Goal: Transaction & Acquisition: Purchase product/service

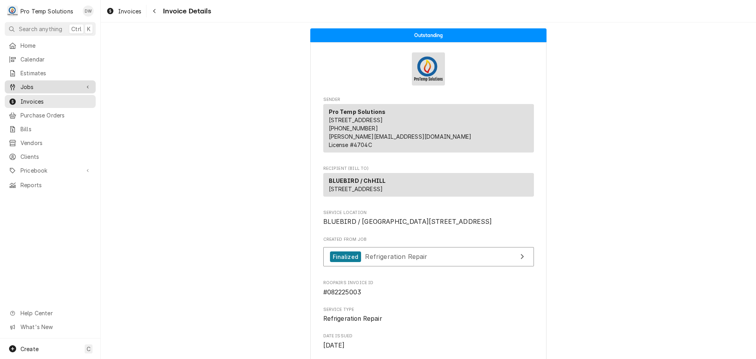
scroll to position [828, 0]
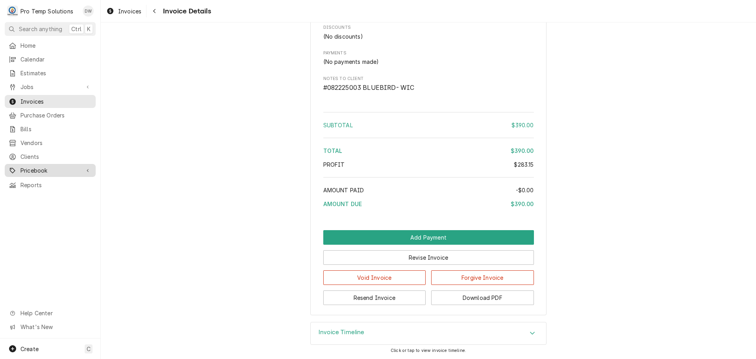
click at [35, 166] on span "Pricebook" at bounding box center [49, 170] width 59 height 8
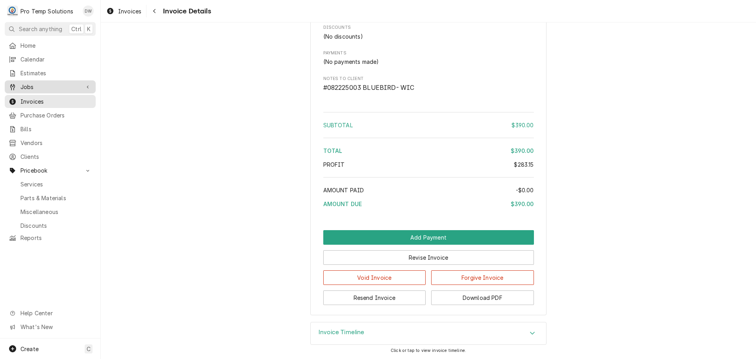
click at [36, 83] on span "Jobs" at bounding box center [49, 87] width 59 height 8
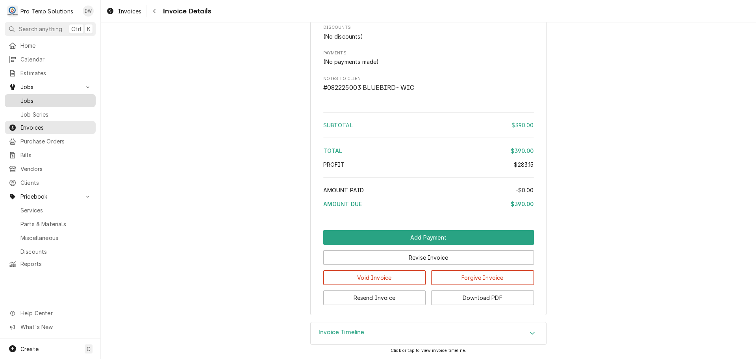
click at [27, 99] on span "Jobs" at bounding box center [55, 100] width 71 height 8
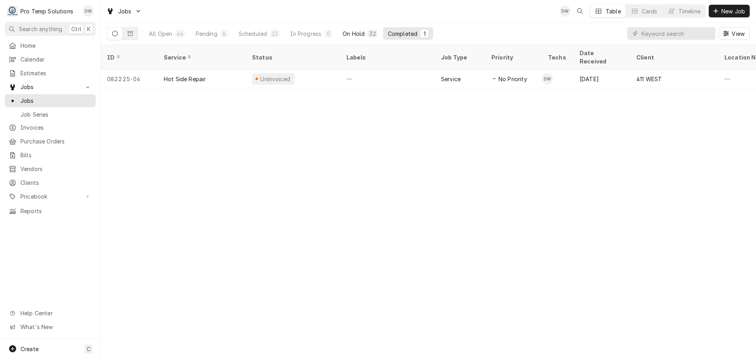
click at [352, 34] on div "On Hold" at bounding box center [354, 34] width 22 height 8
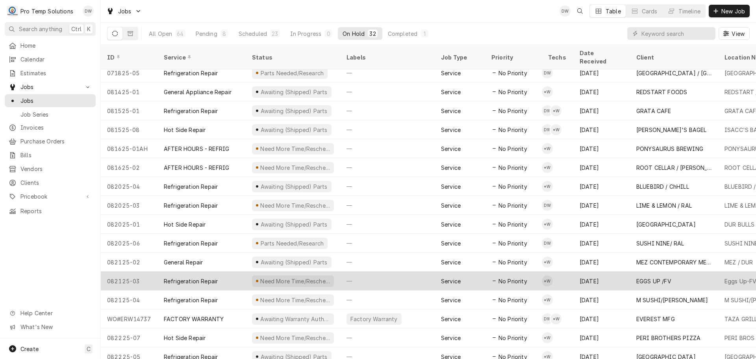
scroll to position [312, 0]
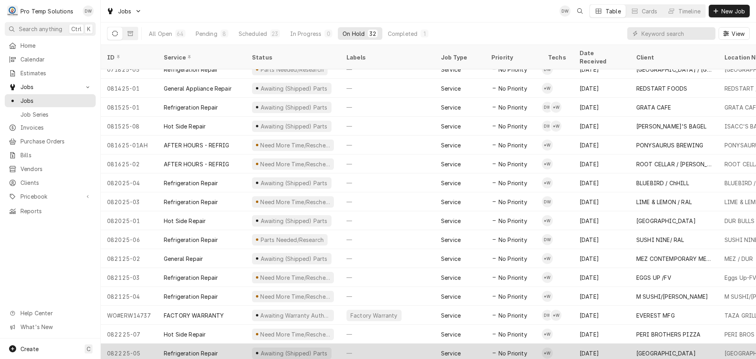
click at [407, 343] on div "—" at bounding box center [387, 352] width 94 height 19
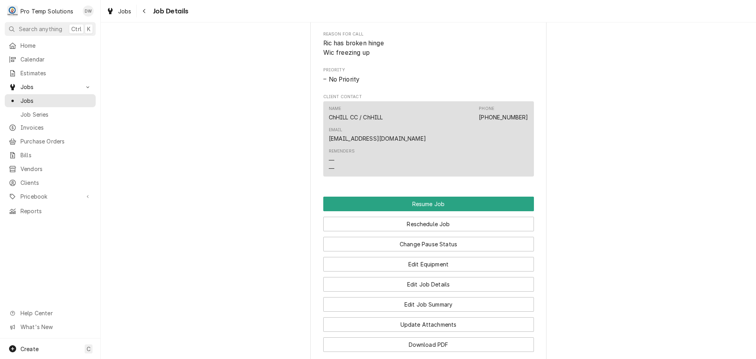
scroll to position [669, 0]
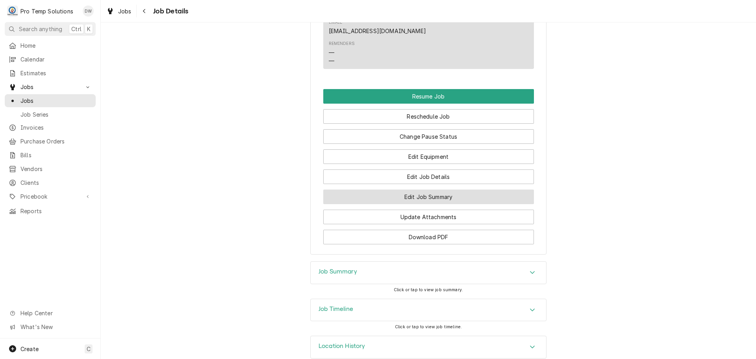
click at [430, 192] on button "Edit Job Summary" at bounding box center [428, 196] width 211 height 15
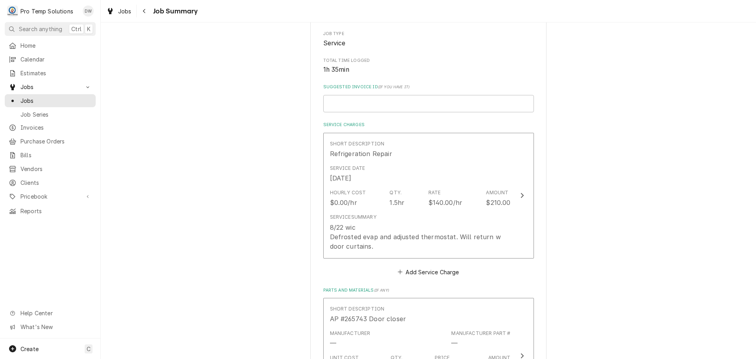
scroll to position [157, 0]
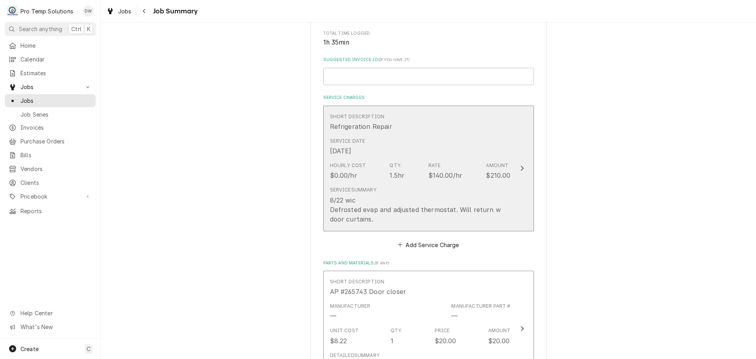
click at [520, 168] on icon "Update Line Item" at bounding box center [522, 168] width 4 height 6
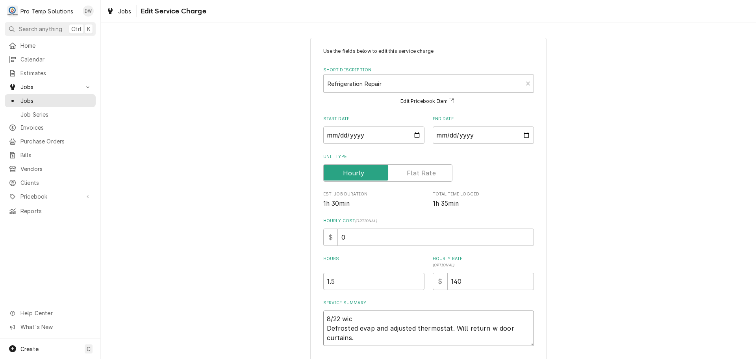
click at [353, 314] on textarea "8/22 wic Defrosted evap and adjusted thermostat. Will return w door curtains." at bounding box center [428, 327] width 211 height 35
type textarea "x"
type textarea "8/22 wi Defrosted evap and adjusted thermostat. Will return w door curtains."
type textarea "x"
type textarea "8/22 w Defrosted evap and adjusted thermostat. Will return w door curtains."
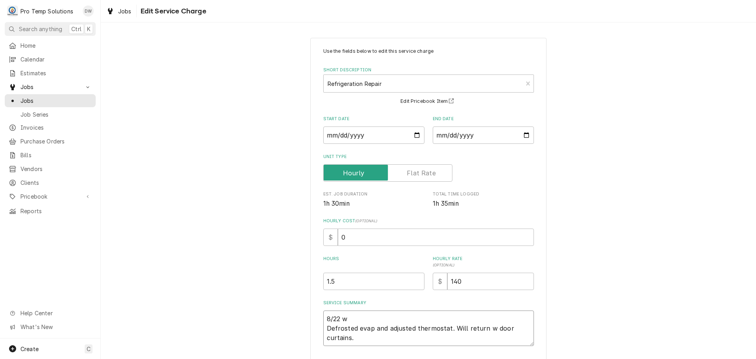
type textarea "x"
type textarea "8/22 Defrosted evap and adjusted thermostat. Will return w door curtains."
type textarea "x"
type textarea "8/22 W Defrosted evap and adjusted thermostat. Will return w door curtains."
type textarea "x"
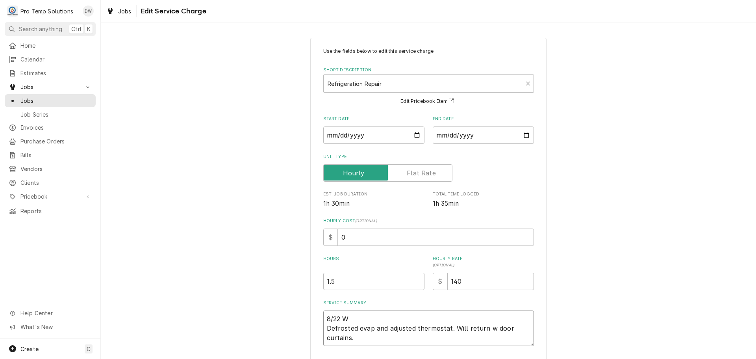
type textarea "8/22 WI Defrosted evap and adjusted thermostat. Will return w door curtains."
type textarea "x"
type textarea "8/22 WIC Defrosted evap and adjusted thermostat. Will return w door curtains."
type textarea "x"
type textarea "8/22 WIC Defrosted evap and adjusted thermostat. Will return w door curtains."
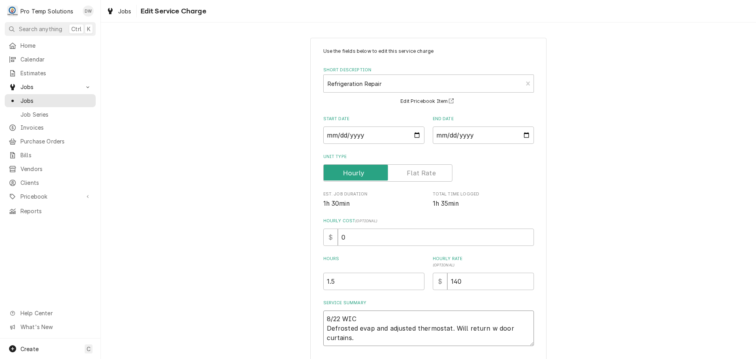
type textarea "x"
type textarea "8/22 WIC 3 Defrosted evap and adjusted thermostat. Will return w door curtains."
type textarea "x"
type textarea "8/22 WIC 31 Defrosted evap and adjusted thermostat. Will return w door curtains."
type textarea "x"
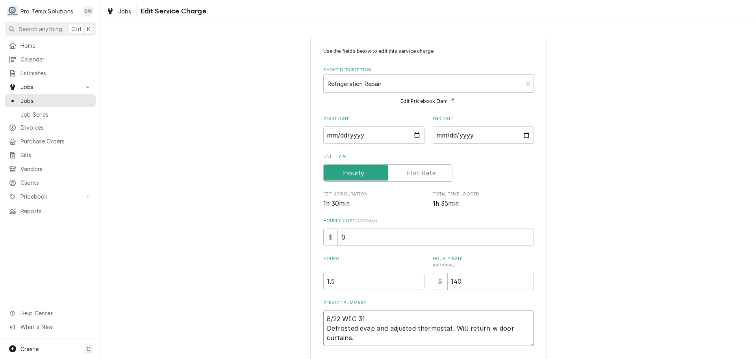
type textarea "8/22 WIC 315 Defrosted evap and adjusted thermostat. Will return w door curtain…"
type textarea "x"
type textarea "8/22 WIC 315- Defrosted evap and adjusted thermostat. Will return w door curtai…"
type textarea "x"
type textarea "8/22 WIC 315-4 Defrosted evap and adjusted thermostat. Will return w door curta…"
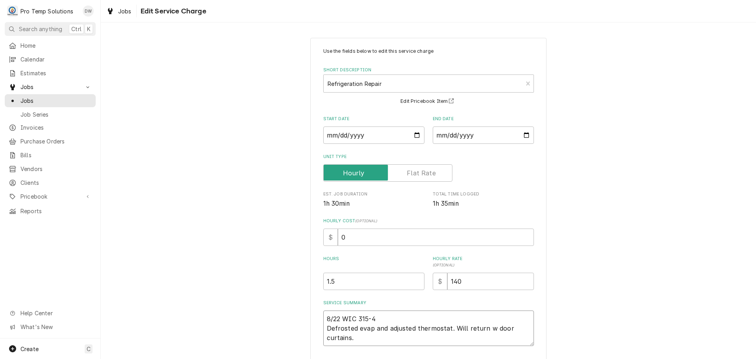
type textarea "x"
type textarea "8/22 WIC 315-45 Defrosted evap and adjusted thermostat. Will return w door curt…"
type textarea "x"
type textarea "8/22 WIC 315-450 Defrosted evap and adjusted thermostat. Will return w door cur…"
type textarea "x"
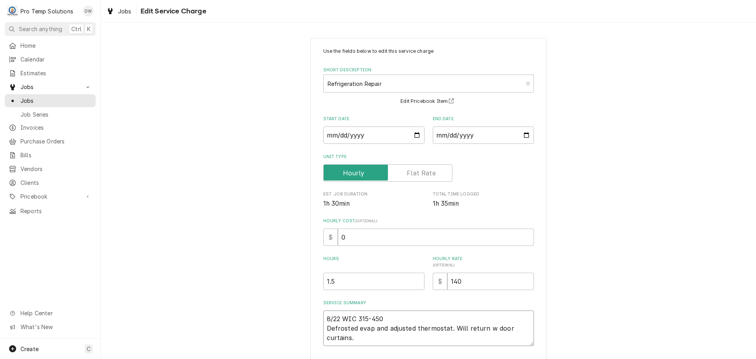
type textarea "8/22 WIC 315-450 Defrosted evap and adjusted thermostat. Will return w door cur…"
type textarea "x"
type textarea "8/22 WIC 315-450 K Defrosted evap and adjusted thermostat. Will return w door c…"
type textarea "x"
type textarea "8/22 WIC 315-450 KE Defrosted evap and adjusted thermostat. Will return w door …"
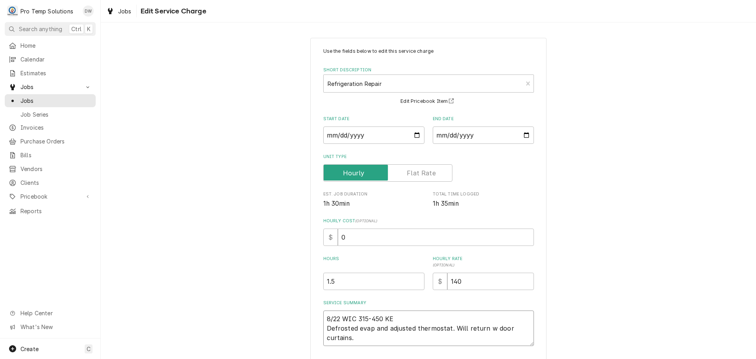
type textarea "x"
type textarea "8/22 WIC 315-450 KEV Defrosted evap and adjusted thermostat. Will return w door…"
type textarea "x"
type textarea "8/22 WIC 315-450 KEVI Defrosted evap and adjusted thermostat. Will return w doo…"
type textarea "x"
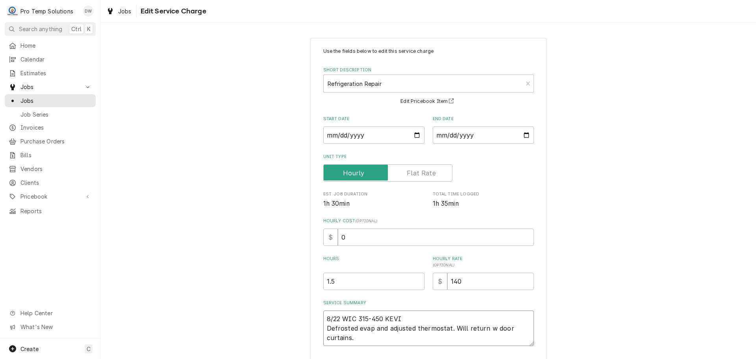
type textarea "8/22 WIC 315-450 KEVIN Defrosted evap and adjusted thermostat. Will return w do…"
type textarea "x"
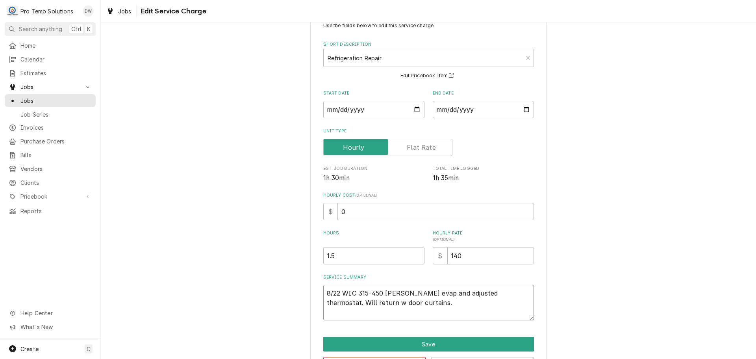
scroll to position [55, 0]
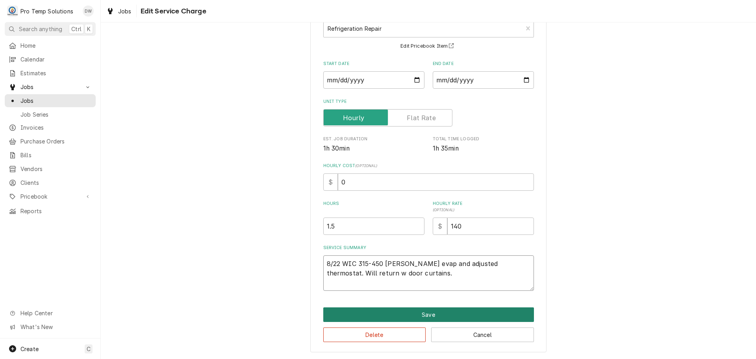
type textarea "8/22 WIC 315-450 KEVIN Defrosted evap and adjusted thermostat. Will return w do…"
click at [425, 313] on button "Save" at bounding box center [428, 314] width 211 height 15
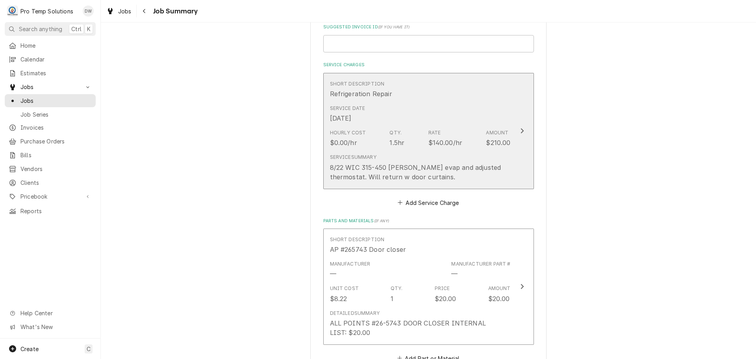
scroll to position [236, 0]
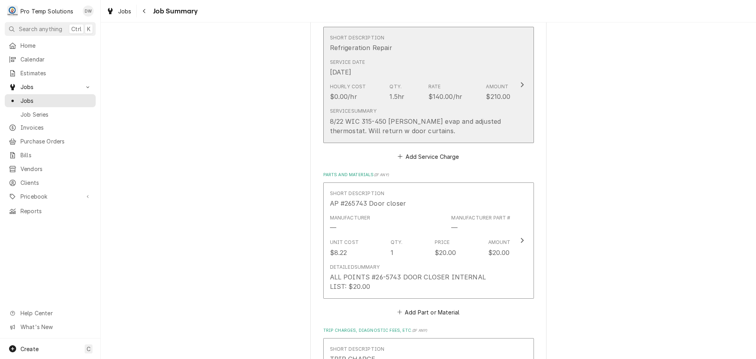
click at [520, 87] on icon "Update Line Item" at bounding box center [521, 84] width 3 height 5
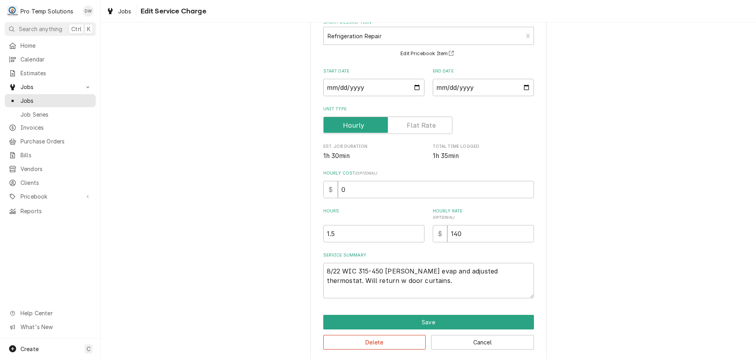
scroll to position [55, 0]
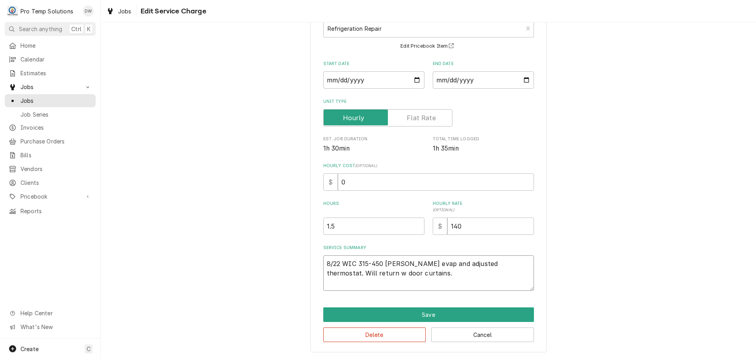
click at [448, 273] on textarea "8/22 WIC 315-450 KEVIN Defrosted evap and adjusted thermostat. Will return w do…" at bounding box center [428, 272] width 211 height 35
type textarea "x"
type textarea "8/22 WIC 315-450 KEVIN Defrosted evap and adjusted thermostat. Will return w do…"
type textarea "x"
type textarea "8/22 WIC 315-450 KEVIN Defrosted evap and adjusted thermostat. i Will return w …"
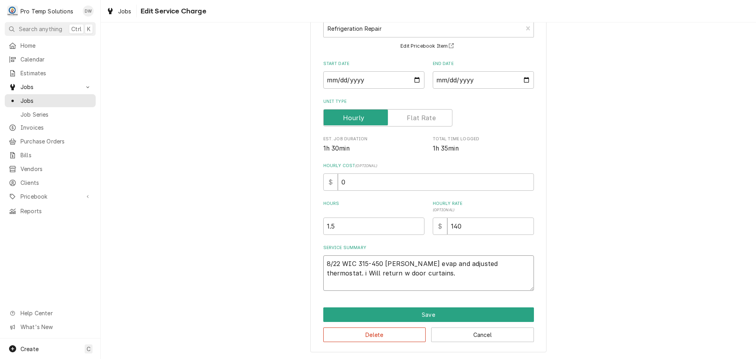
type textarea "x"
type textarea "8/22 WIC 315-450 KEVIN Defrosted evap and adjusted thermostat. Will return w do…"
type textarea "x"
type textarea "8/22 WIC 315-450 KEVIN Defrosted evap and adjusted thermostat. I Will return w …"
type textarea "x"
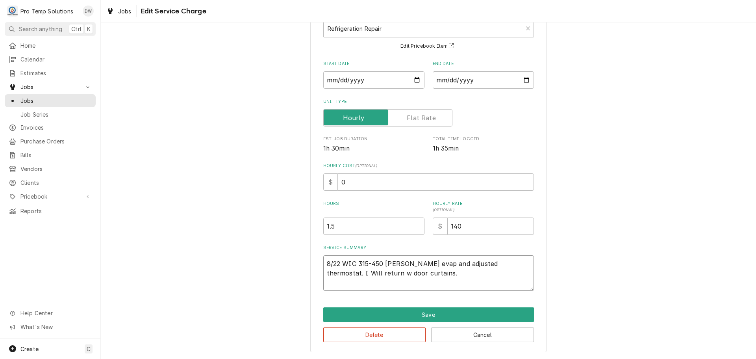
type textarea "8/22 WIC 315-450 KEVIN Defrosted evap and adjusted thermostat. In Will return w…"
type textarea "x"
type textarea "8/22 WIC 315-450 KEVIN Defrosted evap and adjusted thermostat. Ins Will return …"
type textarea "x"
type textarea "8/22 WIC 315-450 KEVIN Defrosted evap and adjusted thermostat. Inst Will return…"
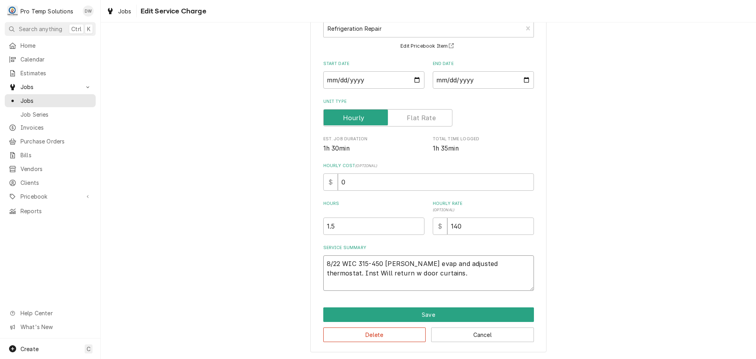
type textarea "x"
type textarea "8/22 WIC 315-450 KEVIN Defrosted evap and adjusted thermostat. Insta Will retur…"
type textarea "x"
type textarea "8/22 WIC 315-450 KEVIN Defrosted evap and adjusted thermostat. Instal Will retu…"
type textarea "x"
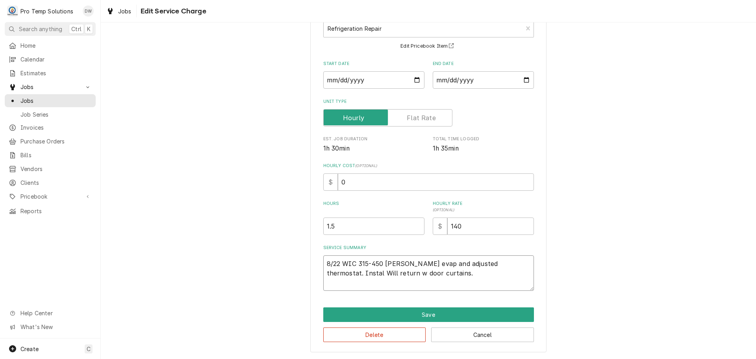
type textarea "8/22 WIC 315-450 KEVIN Defrosted evap and adjusted thermostat. Install Will ret…"
type textarea "x"
type textarea "8/22 WIC 315-450 KEVIN Defrosted evap and adjusted thermostat. Installe Will re…"
type textarea "x"
type textarea "8/22 WIC 315-450 KEVIN Defrosted evap and adjusted thermostat. Installed Will r…"
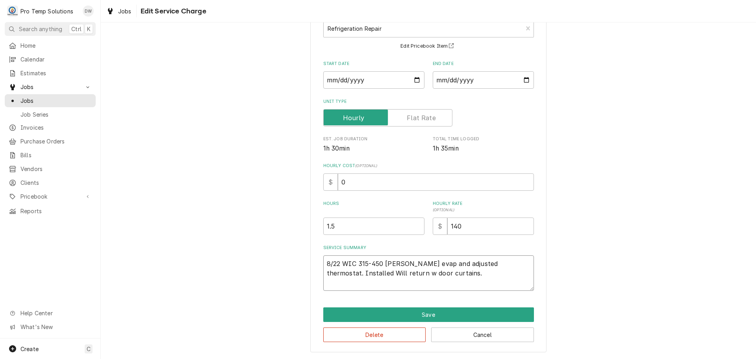
type textarea "x"
type textarea "8/22 WIC 315-450 KEVIN Defrosted evap and adjusted thermostat. Installed Will r…"
type textarea "x"
type textarea "8/22 WIC 315-450 KEVIN Defrosted evap and adjusted thermostat. Installed d Will…"
type textarea "x"
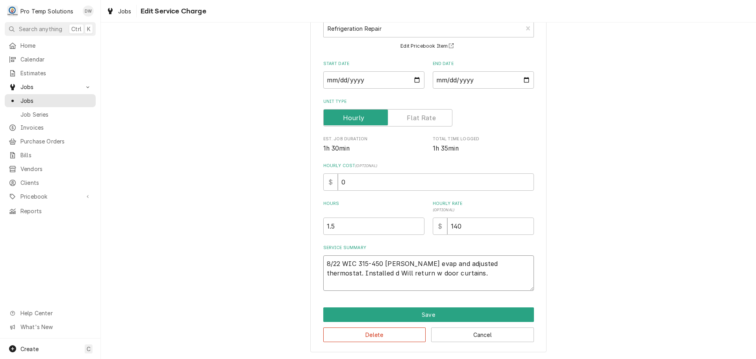
type textarea "8/22 WIC 315-450 KEVIN Defrosted evap and adjusted thermostat. Installed do Wil…"
type textarea "x"
type textarea "8/22 WIC 315-450 KEVIN Defrosted evap and adjusted thermostat. Installed doo Wi…"
type textarea "x"
type textarea "8/22 WIC 315-450 KEVIN Defrosted evap and adjusted thermostat. Installed door W…"
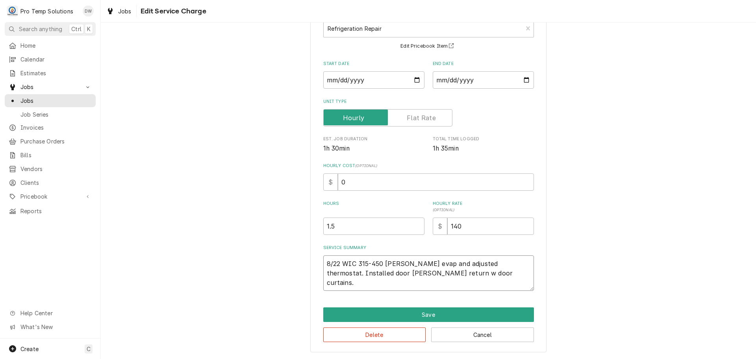
type textarea "x"
type textarea "8/22 WIC 315-450 KEVIN Defrosted evap and adjusted thermostat. Installed door W…"
type textarea "x"
type textarea "8/22 WIC 315-450 KEVIN Defrosted evap and adjusted thermostat. Installed door c…"
type textarea "x"
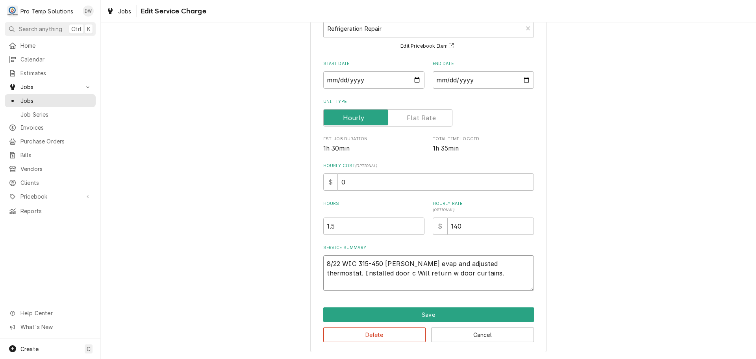
type textarea "8/22 WIC 315-450 KEVIN Defrosted evap and adjusted thermostat. Installed door c…"
type textarea "x"
type textarea "8/22 WIC 315-450 KEVIN Defrosted evap and adjusted thermostat. Installed door c…"
type textarea "x"
type textarea "8/22 WIC 315-450 KEVIN Defrosted evap and adjusted thermostat. Installed door c…"
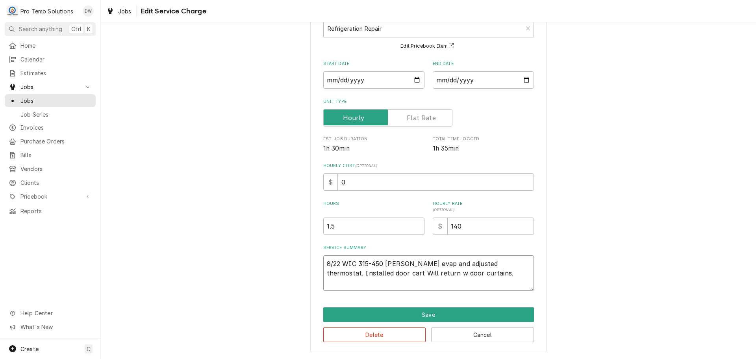
type textarea "x"
type textarea "8/22 WIC 315-450 KEVIN Defrosted evap and adjusted thermostat. Installed door c…"
type textarea "x"
type textarea "8/22 WIC 315-450 KEVIN Defrosted evap and adjusted thermostat. Installed door c…"
type textarea "x"
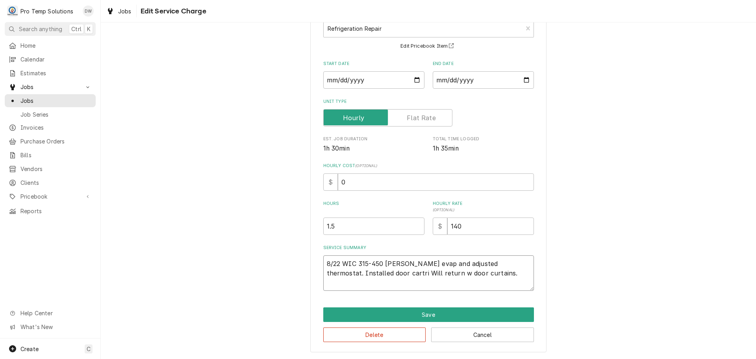
type textarea "8/22 WIC 315-450 KEVIN Defrosted evap and adjusted thermostat. Installed door c…"
type textarea "x"
type textarea "8/22 WIC 315-450 KEVIN Defrosted evap and adjusted thermostat. Installed door c…"
type textarea "x"
type textarea "8/22 WIC 315-450 KEVIN Defrosted evap and adjusted thermostat. Installed door c…"
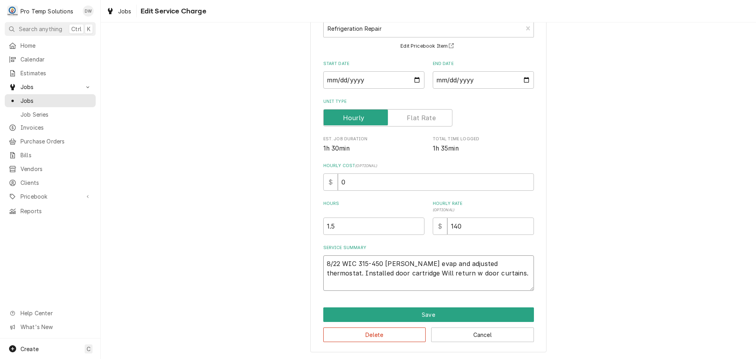
type textarea "x"
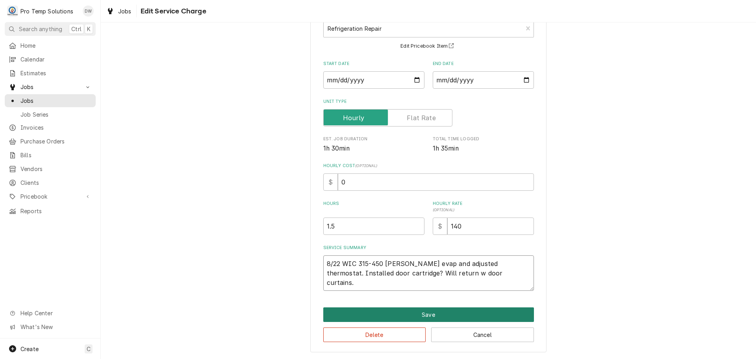
type textarea "8/22 WIC 315-450 KEVIN Defrosted evap and adjusted thermostat. Installed door c…"
click at [430, 315] on button "Save" at bounding box center [428, 314] width 211 height 15
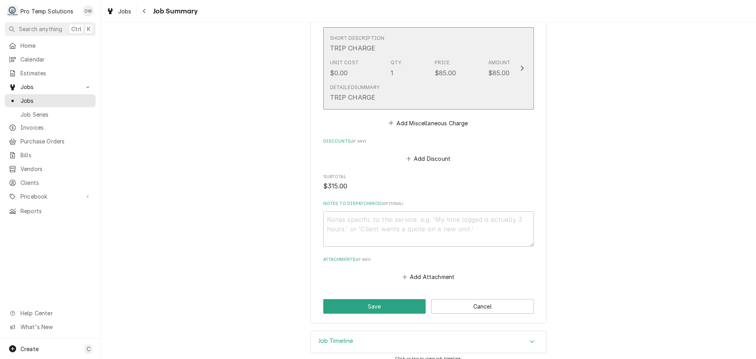
scroll to position [565, 0]
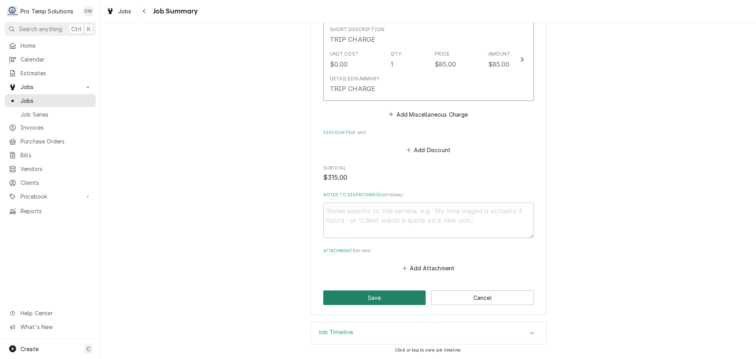
click at [373, 300] on button "Save" at bounding box center [374, 297] width 103 height 15
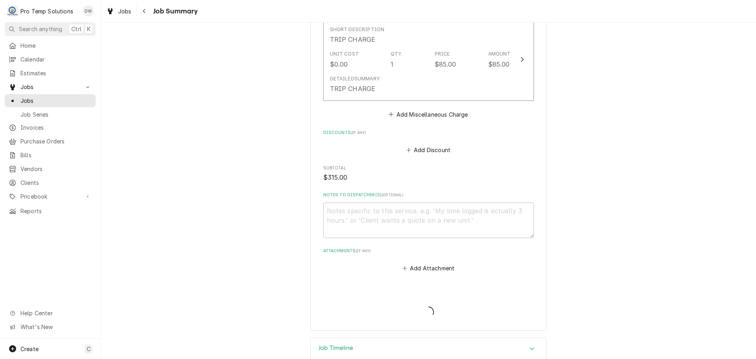
type textarea "x"
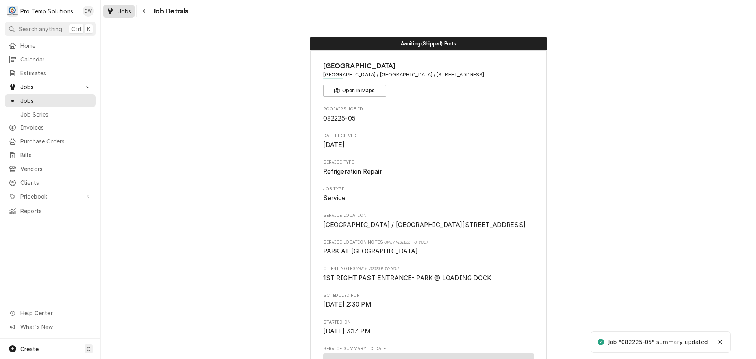
click at [114, 9] on div "Dynamic Content Wrapper" at bounding box center [110, 10] width 8 height 9
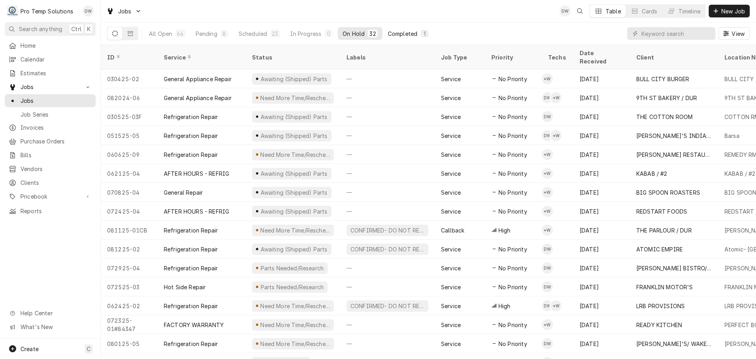
click at [404, 33] on div "Completed" at bounding box center [403, 34] width 30 height 8
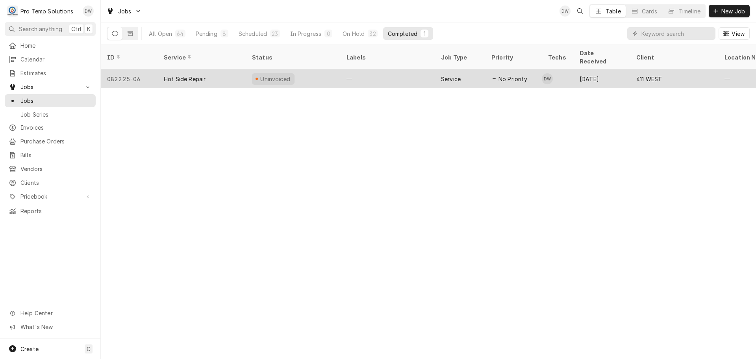
click at [404, 72] on div "—" at bounding box center [387, 78] width 94 height 19
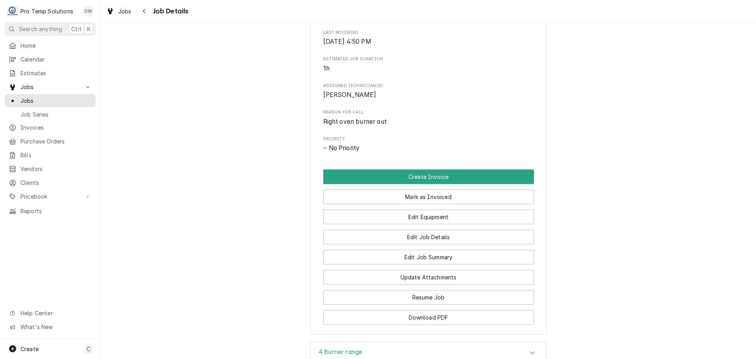
scroll to position [430, 0]
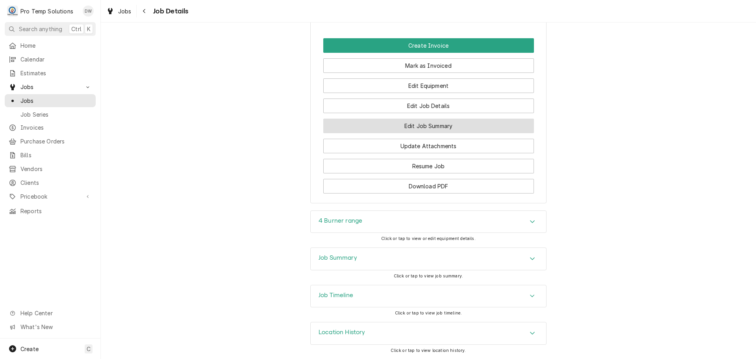
click at [416, 127] on button "Edit Job Summary" at bounding box center [428, 126] width 211 height 15
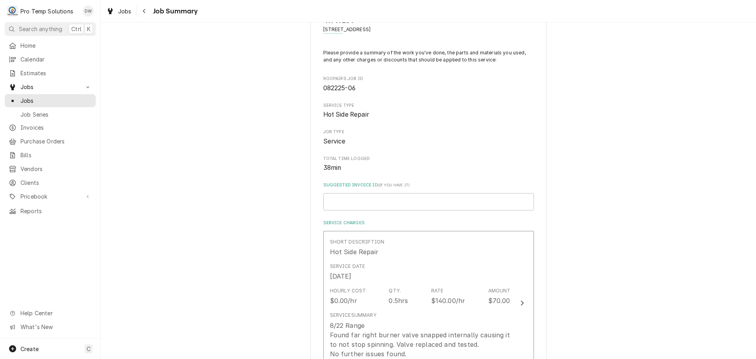
scroll to position [79, 0]
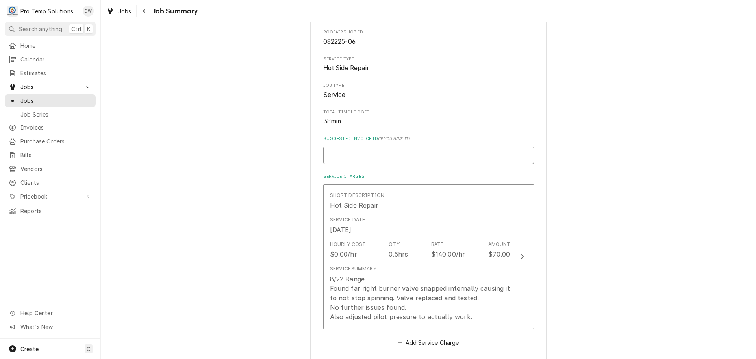
click at [408, 152] on input "Suggested Invoice ID ( if you have it )" at bounding box center [428, 154] width 211 height 17
type textarea "x"
type input "#"
type textarea "x"
type input "#0"
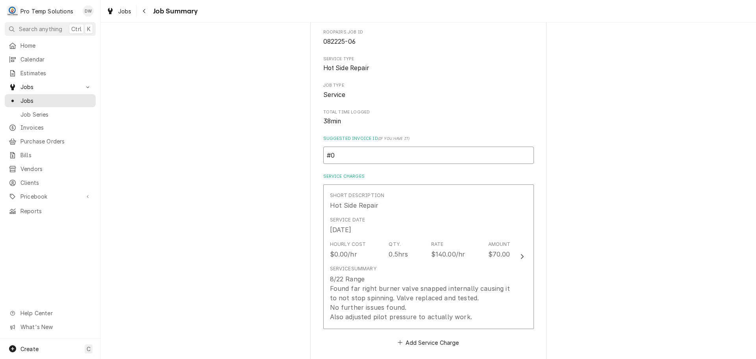
type textarea "x"
type input "#08"
type textarea "x"
type input "#082"
type textarea "x"
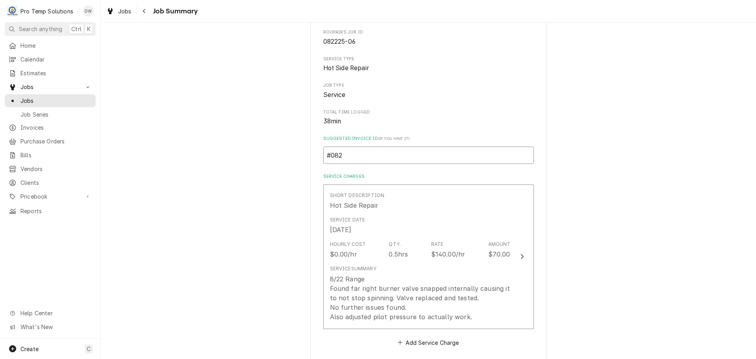
type input "#0822"
type textarea "x"
type input "#08222"
type textarea "x"
type input "#082225"
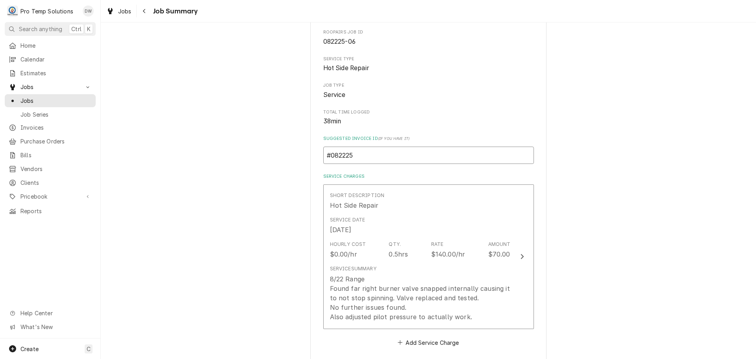
type textarea "x"
type input "#0822250"
type textarea "x"
type input "#08222500"
type textarea "x"
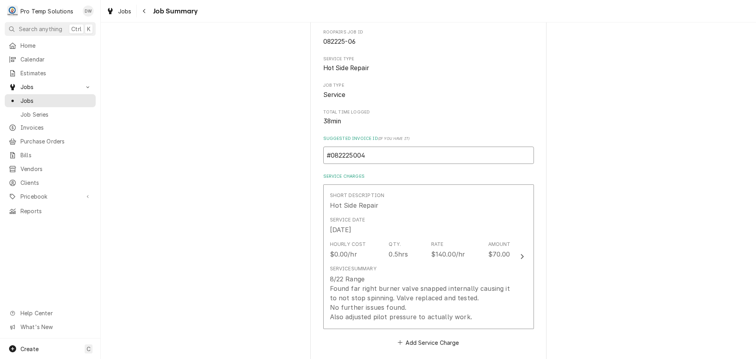
type input "#082225004"
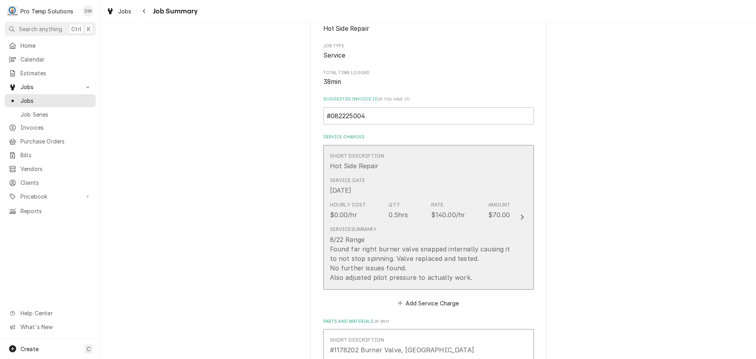
click at [481, 254] on div "8/22 Range Found far right burner valve snapped internally causing it to not st…" at bounding box center [420, 258] width 181 height 47
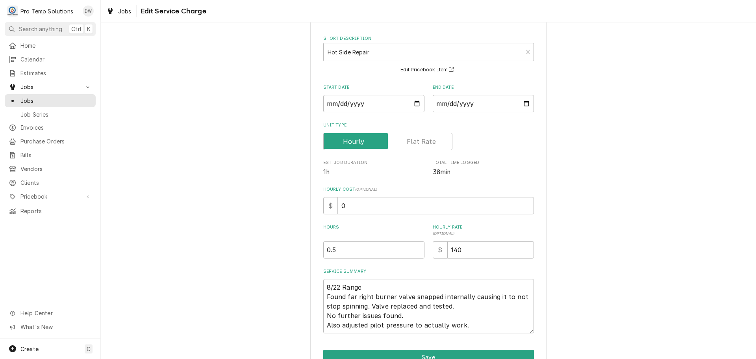
scroll to position [74, 0]
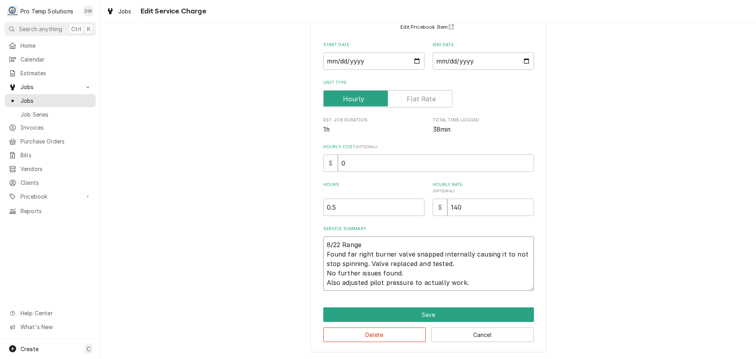
click at [462, 264] on textarea "8/22 Range Found far right burner valve snapped internally causing it to not st…" at bounding box center [428, 263] width 211 height 54
type textarea "x"
type textarea "8/22 Range Found far right burner valve snapped internally causing it to not st…"
type textarea "x"
type textarea "8/22 Range Found far right burner valve snapped internally causing it to not st…"
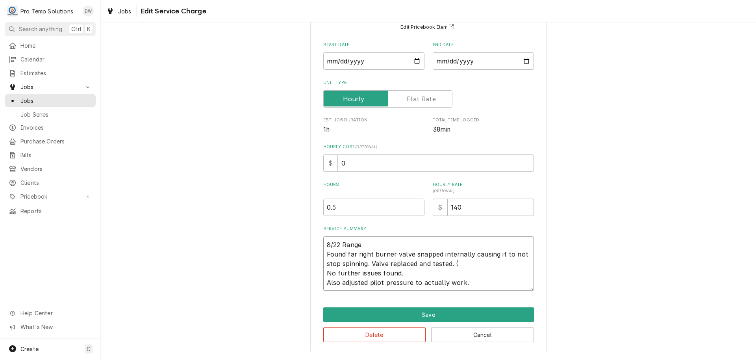
type textarea "x"
type textarea "8/22 Range Found far right burner valve snapped internally causing it to not st…"
type textarea "x"
type textarea "8/22 Range Found far right burner valve snapped internally causing it to not st…"
type textarea "x"
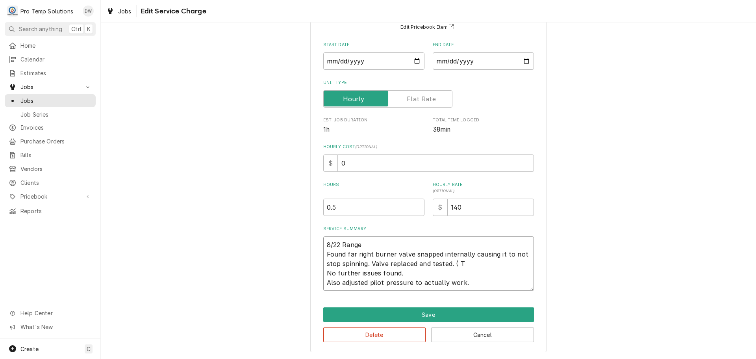
type textarea "8/22 Range Found far right burner valve snapped internally causing it to not st…"
type textarea "x"
type textarea "8/22 Range Found far right burner valve snapped internally causing it to not st…"
type textarea "x"
type textarea "8/22 Range Found far right burner valve snapped internally causing it to not st…"
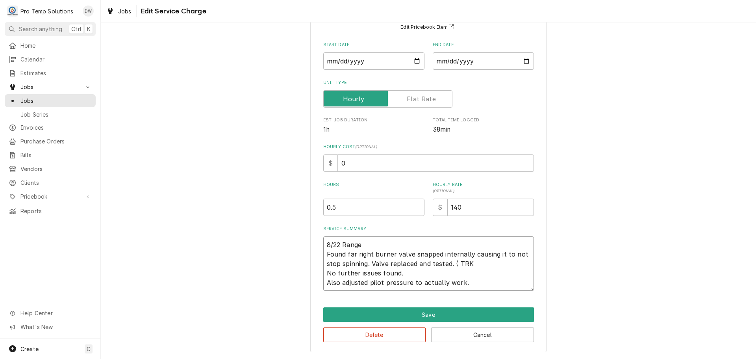
type textarea "x"
type textarea "8/22 Range Found far right burner valve snapped internally causing it to not st…"
type textarea "x"
type textarea "8/22 Range Found far right burner valve snapped internally causing it to not st…"
type textarea "x"
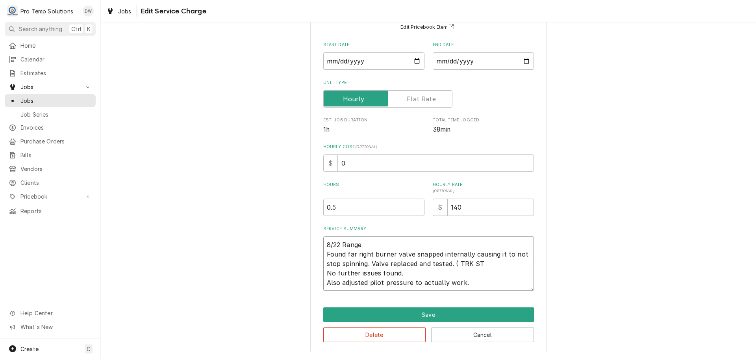
type textarea "8/22 Range Found far right burner valve snapped internally causing it to not st…"
type textarea "x"
type textarea "8/22 Range Found far right burner valve snapped internally causing it to not st…"
type textarea "x"
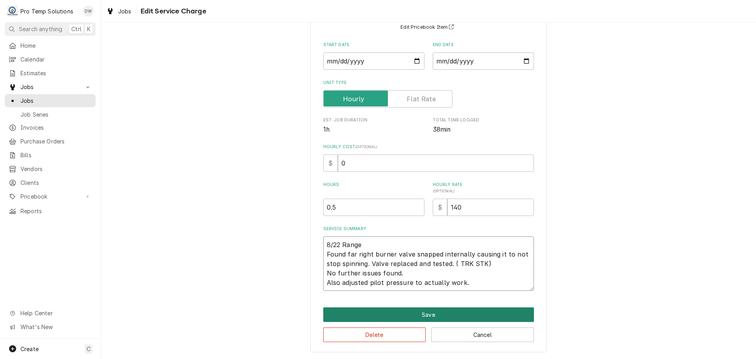
type textarea "8/22 Range Found far right burner valve snapped internally causing it to not st…"
click at [427, 314] on button "Save" at bounding box center [428, 314] width 211 height 15
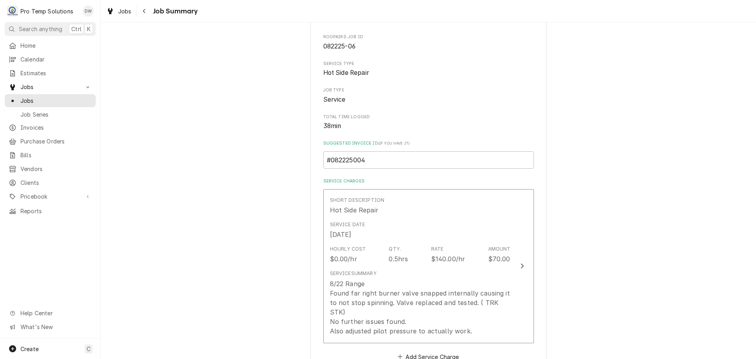
scroll to position [118, 0]
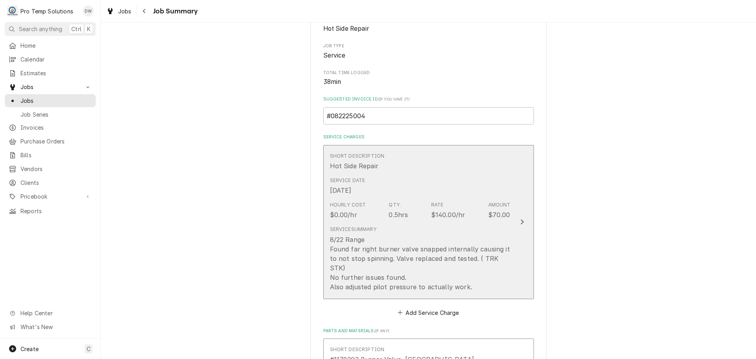
click at [517, 217] on div "Update Line Item" at bounding box center [522, 221] width 10 height 9
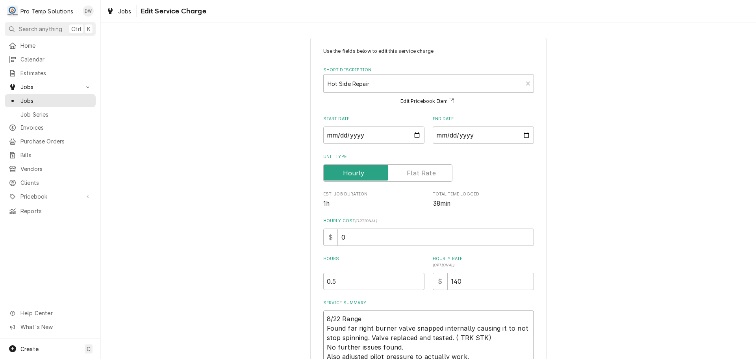
click at [372, 318] on textarea "8/22 Range Found far right burner valve snapped internally causing it to not st…" at bounding box center [428, 337] width 211 height 54
type textarea "x"
type textarea "8/22 Range Found far right burner valve snapped internally causing it to not st…"
type textarea "x"
type textarea "8/22 Range 4 Found far right burner valve snapped internally causing it to not …"
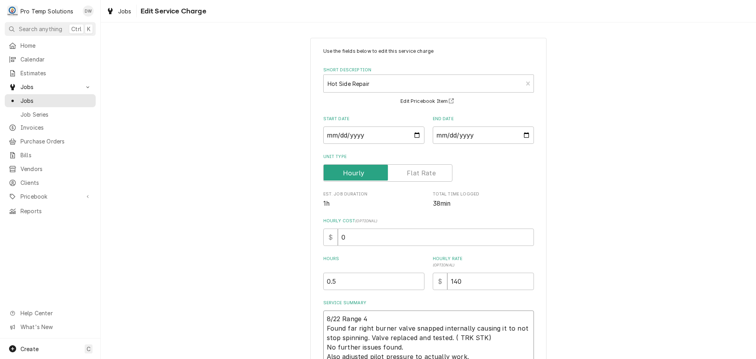
type textarea "x"
type textarea "8/22 Range 41 Found far right burner valve snapped internally causing it to not…"
type textarea "x"
type textarea "8/22 Range 410 Found far right burner valve snapped internally causing it to no…"
type textarea "x"
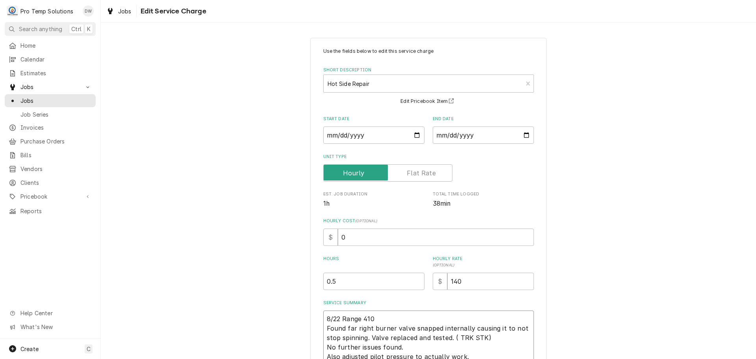
type textarea "8/22 Range 410- Found far right burner valve snapped internally causing it to n…"
type textarea "x"
type textarea "8/22 Range 410-4 Found far right burner valve snapped internally causing it to …"
type textarea "x"
type textarea "8/22 Range 410-45 Found far right burner valve snapped internally causing it to…"
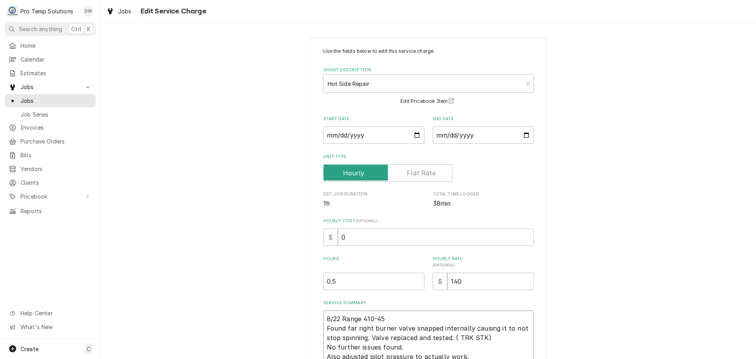
type textarea "x"
type textarea "8/22 Range 410-450 Found far right burner valve snapped internally causing it t…"
type textarea "x"
type textarea "8/22 Range 410-450 Found far right burner valve snapped internally causing it t…"
click at [415, 277] on input "0.5" at bounding box center [373, 280] width 101 height 17
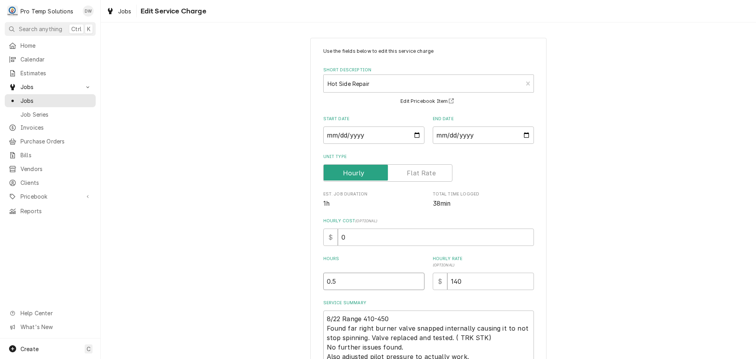
type textarea "x"
type input "0"
type textarea "x"
type input "0.7"
type textarea "x"
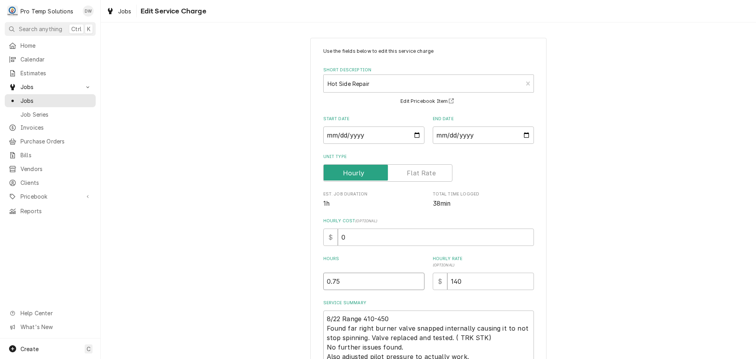
type input "0.75"
click at [348, 239] on input "0" at bounding box center [436, 236] width 196 height 17
type textarea "x"
type input "1"
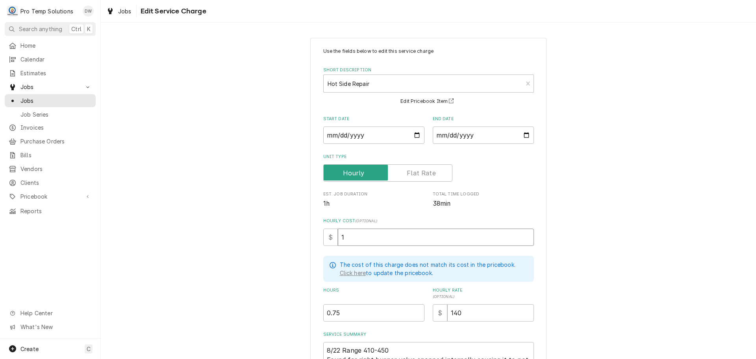
type textarea "x"
type input "18"
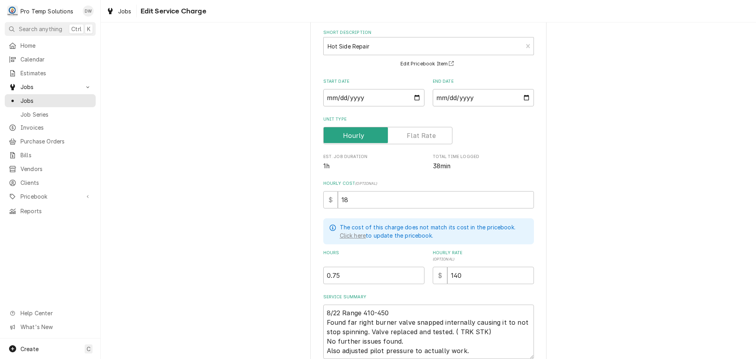
scroll to position [105, 0]
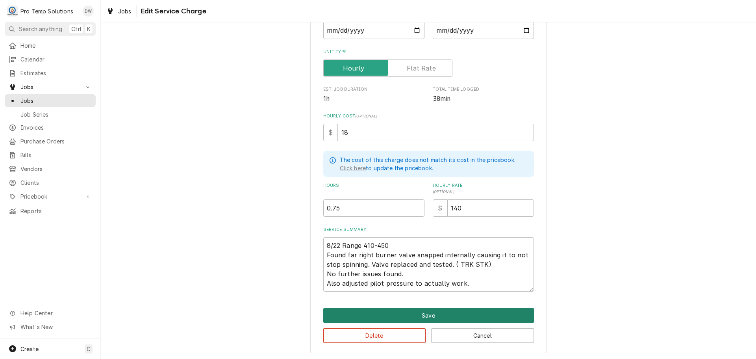
click at [420, 313] on button "Save" at bounding box center [428, 315] width 211 height 15
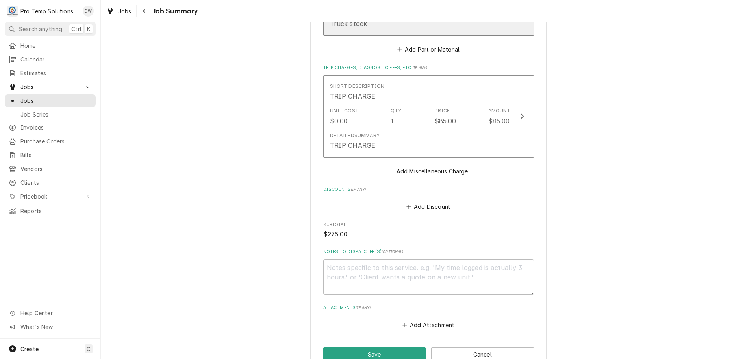
scroll to position [551, 0]
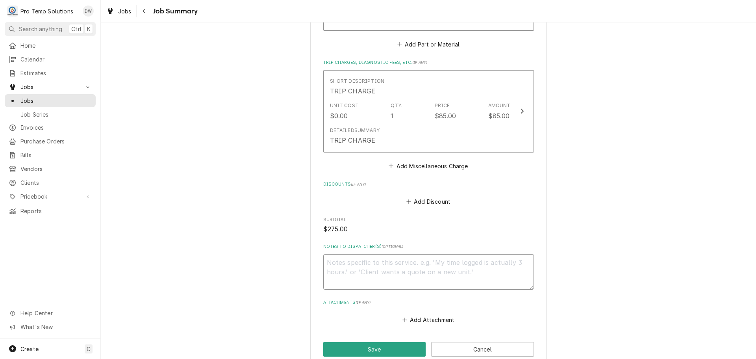
click at [373, 254] on textarea "Notes to Dispatcher(s) ( optional )" at bounding box center [428, 271] width 211 height 35
type textarea "x"
type textarea "#"
type textarea "x"
type textarea "#0"
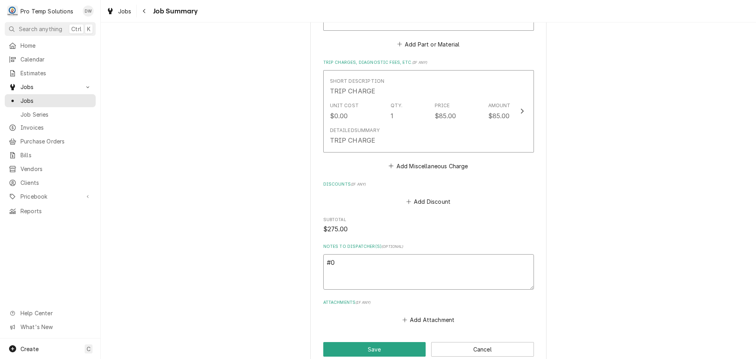
type textarea "x"
type textarea "#08"
type textarea "x"
type textarea "#082"
type textarea "x"
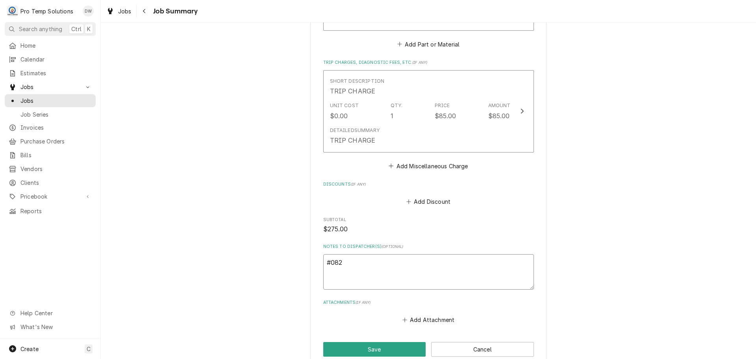
type textarea "#0822"
type textarea "x"
type textarea "#08222"
type textarea "x"
type textarea "#082225"
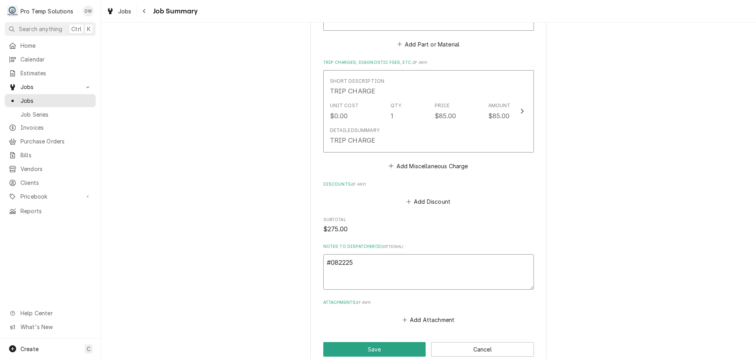
type textarea "x"
type textarea "#0822250"
type textarea "x"
type textarea "#08222500"
type textarea "x"
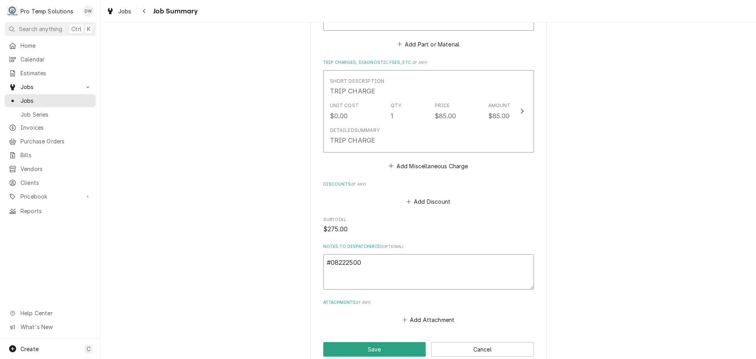
type textarea "#082225004"
type textarea "x"
type textarea "#082225004"
type textarea "x"
type textarea "#082225004 4"
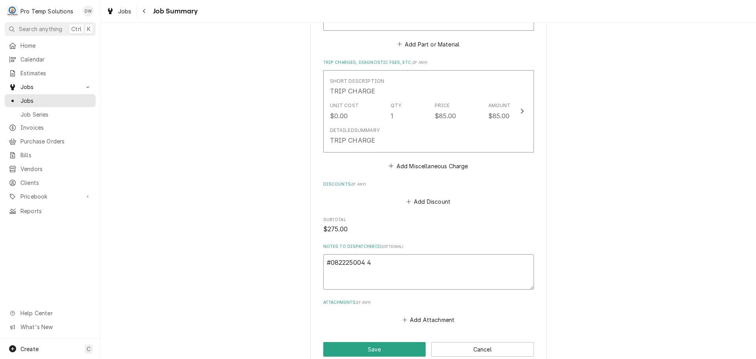
type textarea "x"
type textarea "#082225004 41"
type textarea "x"
type textarea "#082225004 411"
type textarea "x"
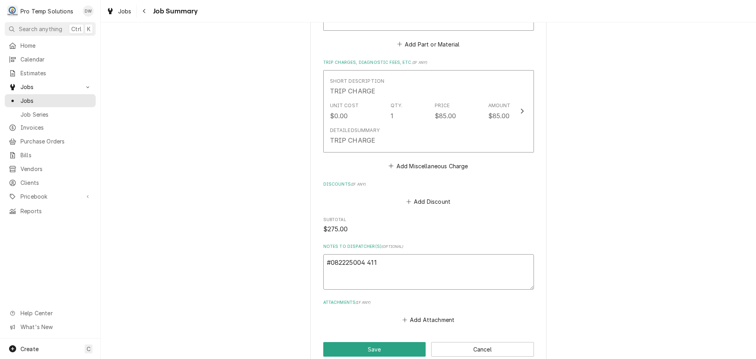
type textarea "#082225004 411"
type textarea "x"
type textarea "#082225004 411 W"
type textarea "x"
type textarea "#082225004 411 WE"
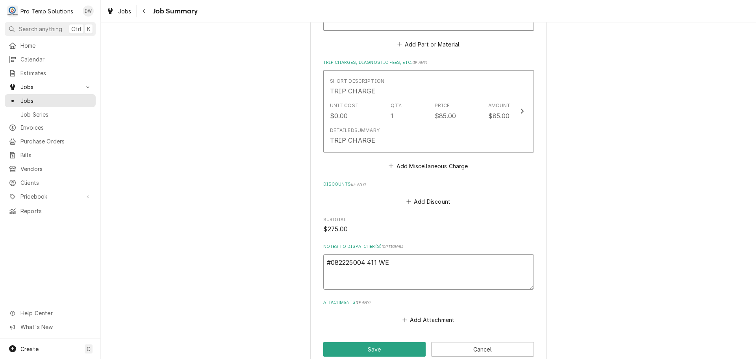
type textarea "x"
type textarea "#082225004 411 WES"
type textarea "x"
type textarea "#082225004 411 WEST"
type textarea "x"
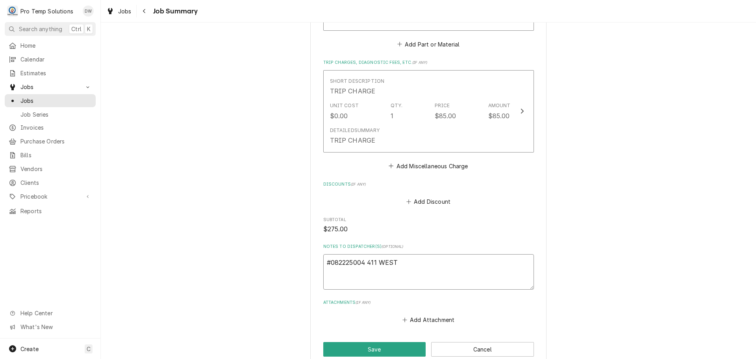
type textarea "#082225004 411 WEST-"
type textarea "x"
type textarea "#082225004 411 WEST-"
type textarea "x"
type textarea "#082225004 411 WEST- R"
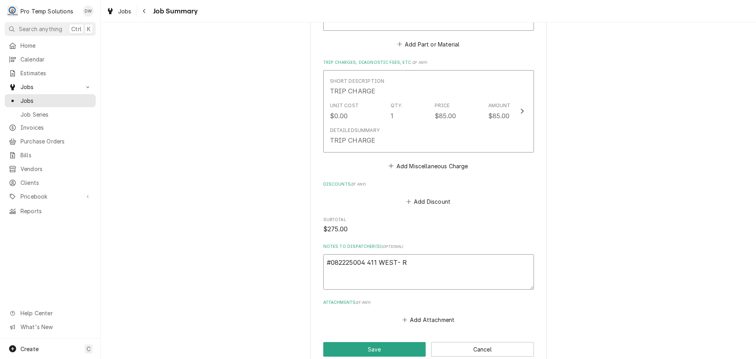
type textarea "x"
type textarea "#082225004 411 WEST- RA"
type textarea "x"
type textarea "#082225004 411 WEST- RAN"
type textarea "x"
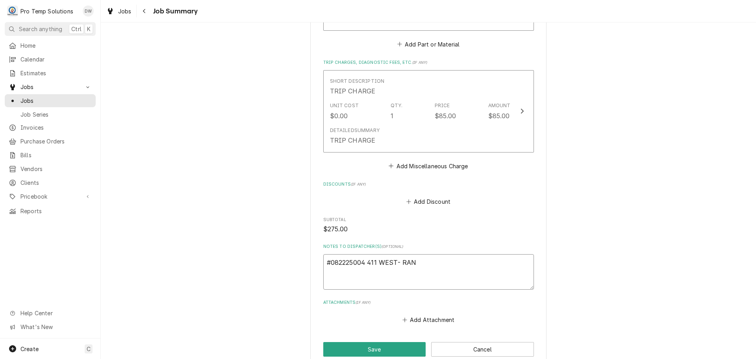
type textarea "#082225004 411 WEST- RANG"
type textarea "x"
type textarea "#082225004 411 WEST- RANGE"
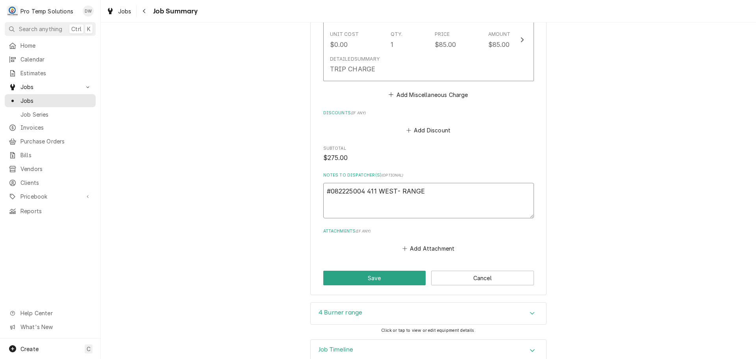
scroll to position [630, 0]
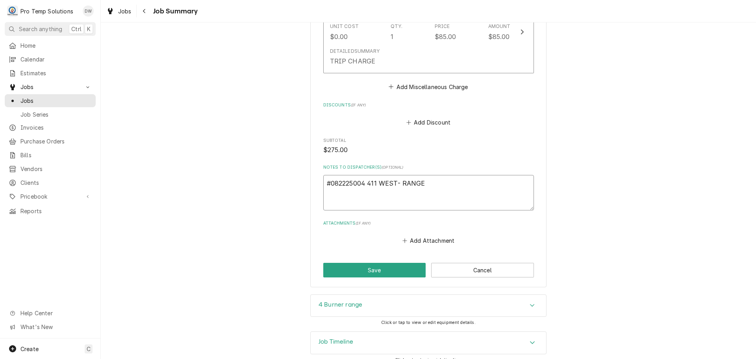
click at [400, 175] on textarea "#082225004 411 WEST- RANGE" at bounding box center [428, 192] width 211 height 35
type textarea "x"
type textarea "#082225004 411 WEST- 4RANGE"
type textarea "x"
type textarea "#082225004 411 WEST- 4BRANGE"
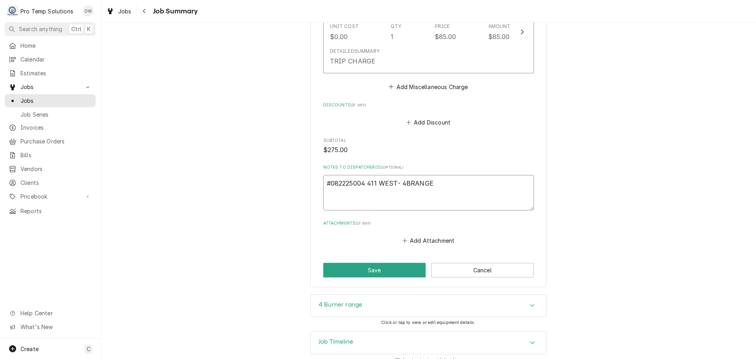
type textarea "x"
type textarea "#082225004 411 WEST- 4BRRANGE"
type textarea "x"
type textarea "#082225004 411 WEST- 4BR RANGE"
click at [368, 263] on button "Save" at bounding box center [374, 270] width 103 height 15
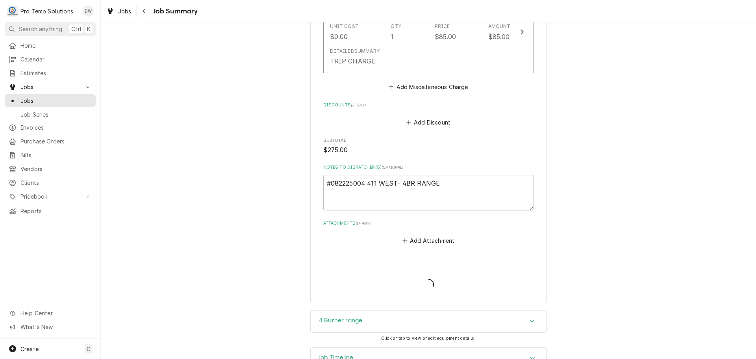
type textarea "x"
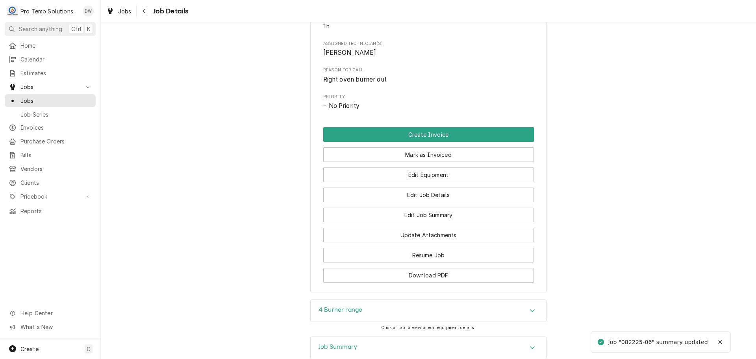
scroll to position [354, 0]
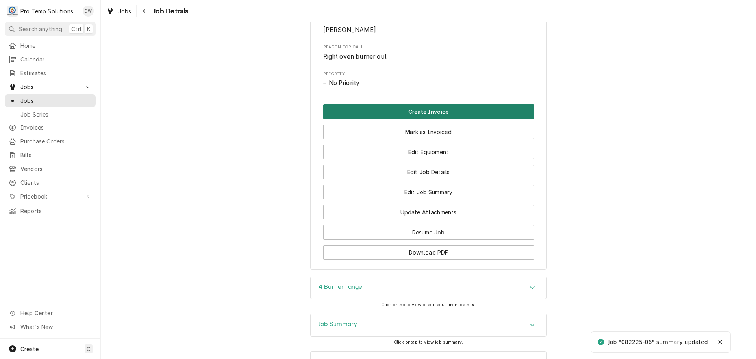
click at [420, 119] on button "Create Invoice" at bounding box center [428, 111] width 211 height 15
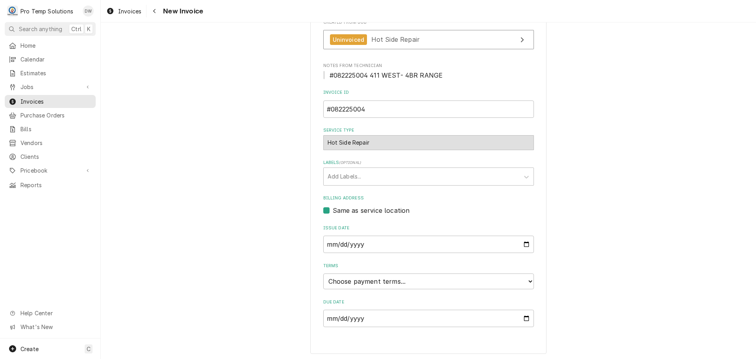
scroll to position [155, 0]
click at [349, 278] on select "Choose payment terms... Same Day Net 7 Net 14 Net 21 Net 30 Net 45 Net 60 Net 90" at bounding box center [428, 280] width 211 height 16
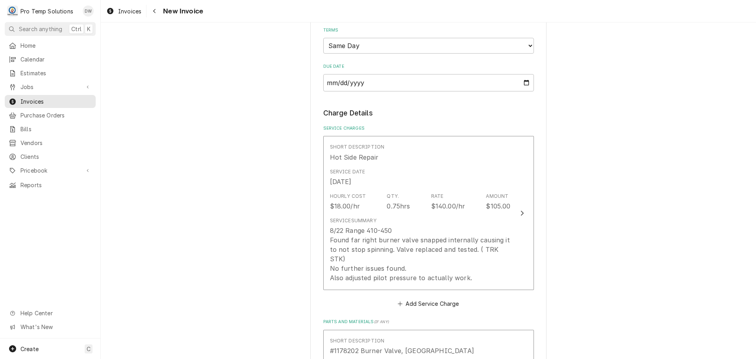
scroll to position [391, 0]
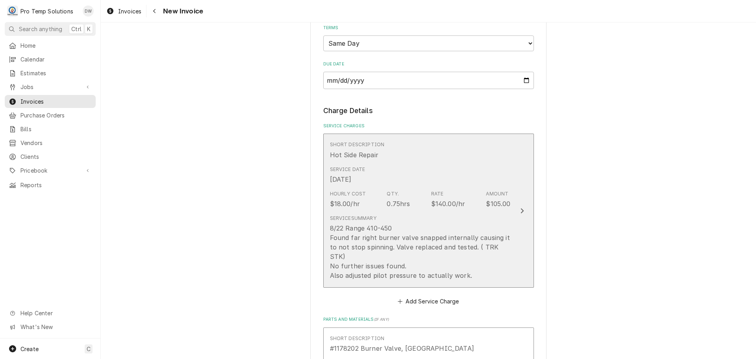
click at [520, 207] on icon "Update Line Item" at bounding box center [522, 210] width 4 height 6
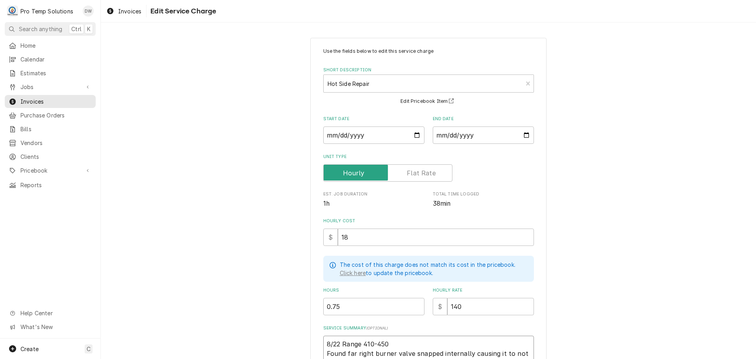
click at [338, 342] on textarea "8/22 Range 410-450 Found far right burner valve snapped internally causing it t…" at bounding box center [428, 362] width 211 height 54
click at [339, 342] on textarea "8/22 Range 410-450 Found far right burner valve snapped internally causing it t…" at bounding box center [428, 362] width 211 height 54
type textarea "x"
type textarea "8/22 4Range 410-450 Found far right burner valve snapped internally causing it …"
type textarea "x"
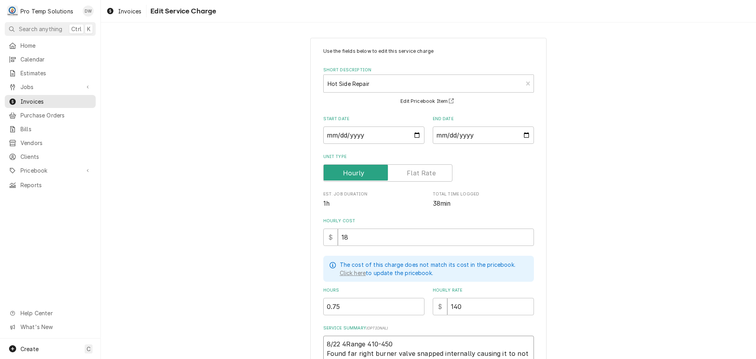
type textarea "8/22 4BRange 410-450 Found far right burner valve snapped internally causing it…"
type textarea "x"
type textarea "8/22 4BRRange 410-450 Found far right burner valve snapped internally causing i…"
type textarea "x"
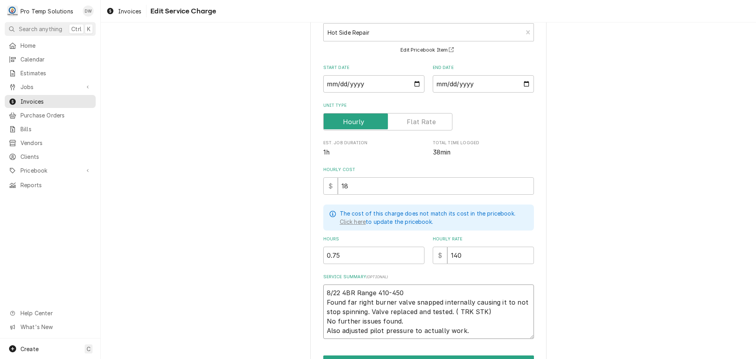
scroll to position [98, 0]
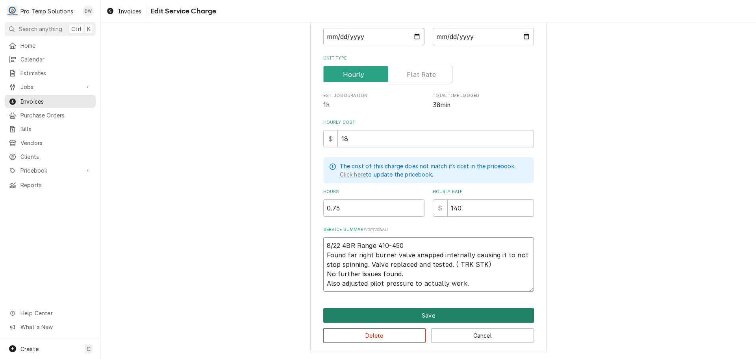
type textarea "8/22 4BR Range 410-450 Found far right burner valve snapped internally causing …"
click at [428, 313] on button "Save" at bounding box center [428, 315] width 211 height 15
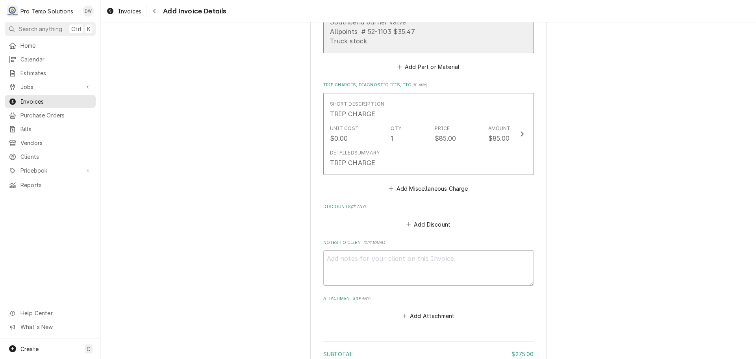
scroll to position [854, 0]
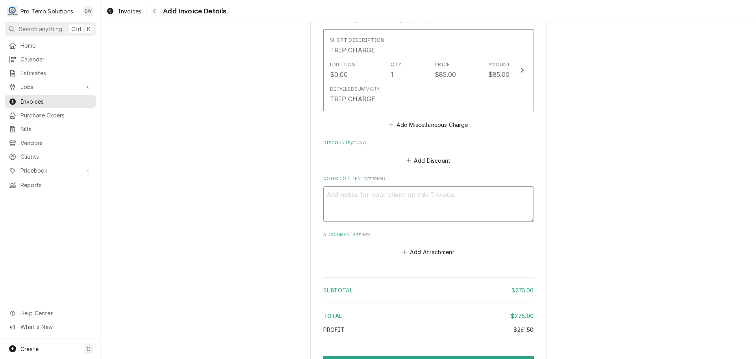
click at [338, 186] on textarea "Notes to Client ( optional )" at bounding box center [428, 203] width 211 height 35
type textarea "x"
type textarea "#"
type textarea "x"
type textarea "#0"
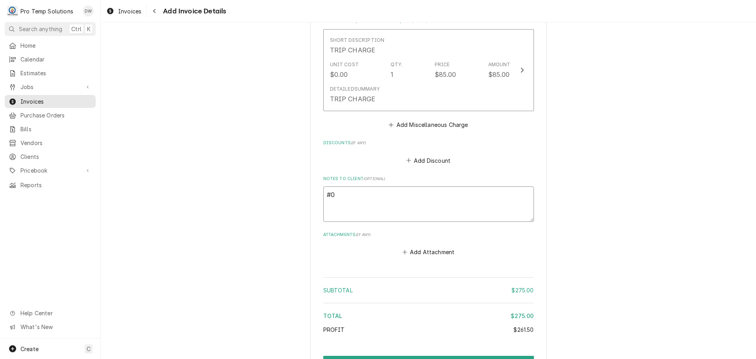
type textarea "x"
type textarea "#08"
type textarea "x"
type textarea "#082"
type textarea "x"
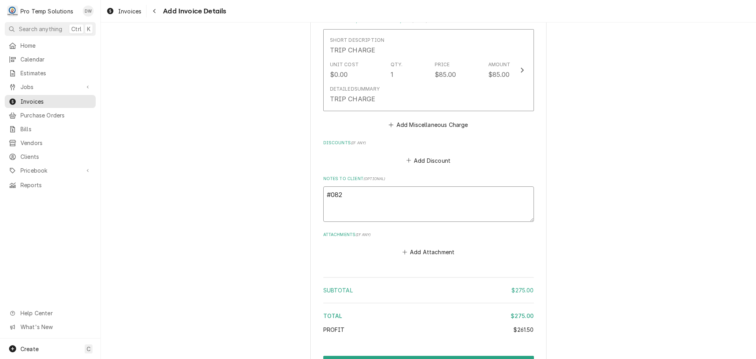
type textarea "#0822"
type textarea "x"
type textarea "#08222"
type textarea "x"
type textarea "#082225"
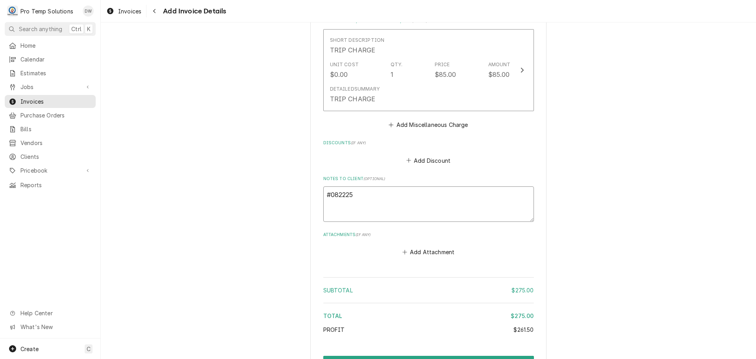
type textarea "x"
type textarea "#0822250"
type textarea "x"
type textarea "#08222500"
type textarea "x"
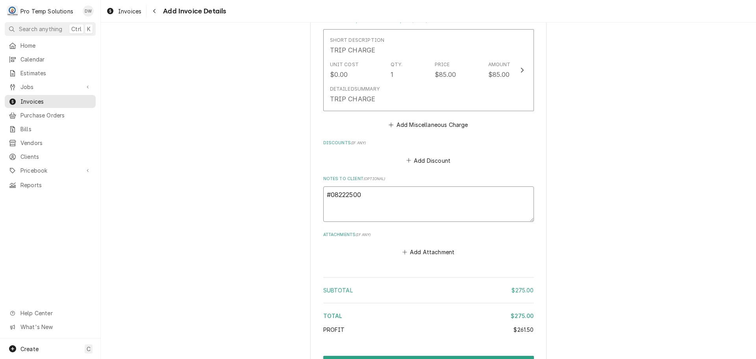
type textarea "#082225004"
type textarea "x"
type textarea "#082225004"
type textarea "x"
type textarea "#082225004 4"
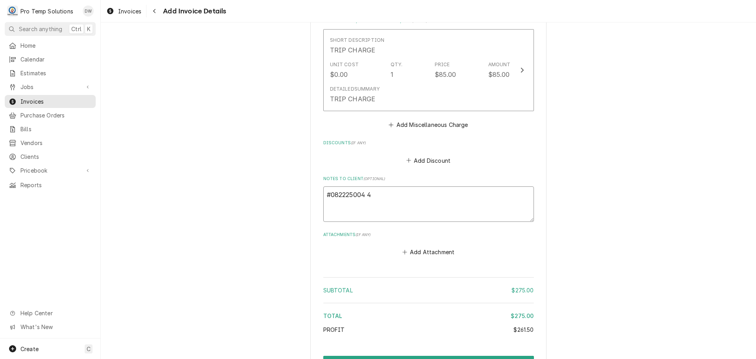
type textarea "x"
type textarea "#082225004 41"
type textarea "x"
type textarea "#082225004 411"
type textarea "x"
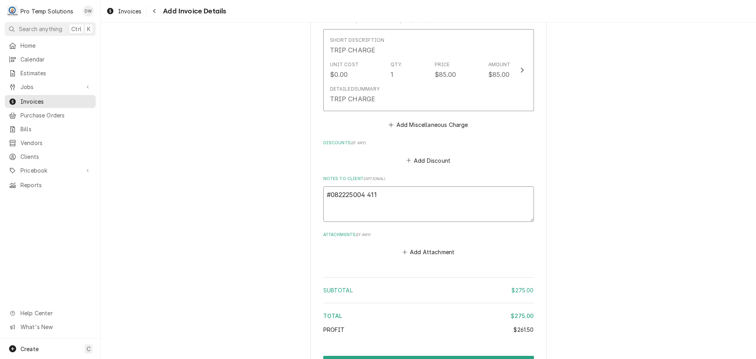
type textarea "#082225004 411"
type textarea "x"
type textarea "#082225004 411 W"
type textarea "x"
type textarea "#082225004 411 WE"
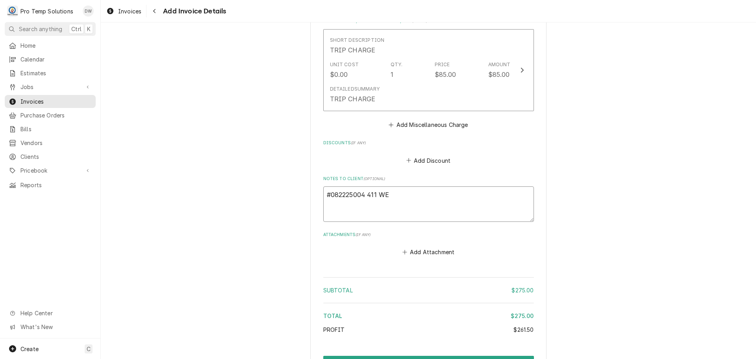
type textarea "x"
type textarea "#082225004 411 WES"
type textarea "x"
type textarea "#082225004 411 WEST"
type textarea "x"
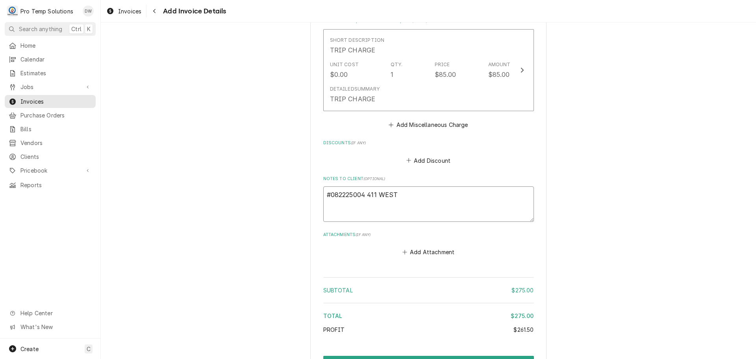
type textarea "#082225004 411 WEST-"
type textarea "x"
type textarea "#082225004 411 WEST-"
type textarea "x"
type textarea "#082225004 411 WEST- 4"
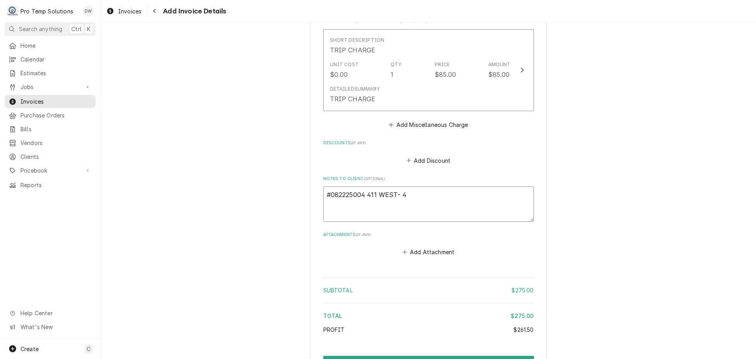
type textarea "x"
type textarea "#082225004 411 WEST- 4B"
type textarea "x"
type textarea "#082225004 411 WEST- 4BR"
type textarea "x"
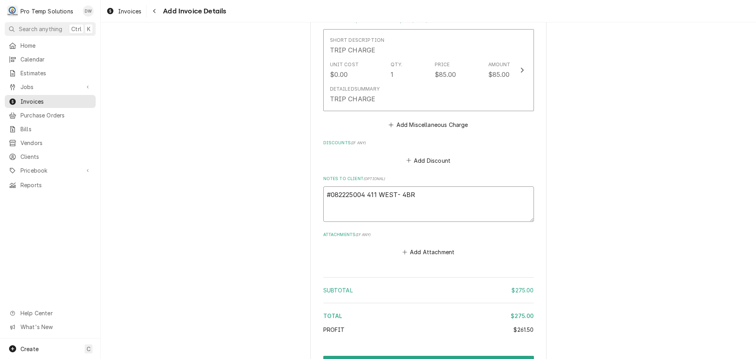
type textarea "#082225004 411 WEST- 4BR"
type textarea "x"
type textarea "#082225004 411 WEST- 4BR R"
type textarea "x"
type textarea "#082225004 411 WEST- 4BR RA"
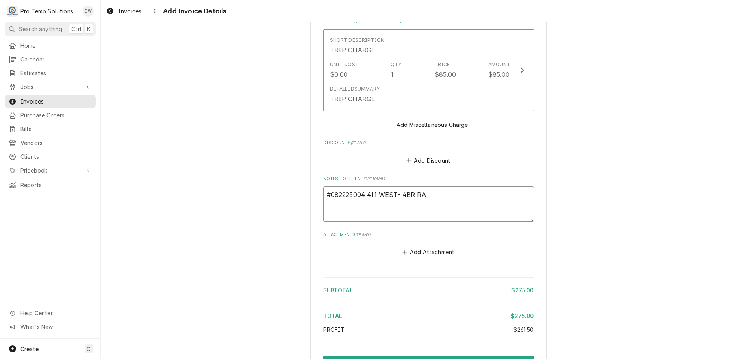
type textarea "x"
type textarea "#082225004 411 WEST- 4BR RAN"
type textarea "x"
type textarea "#082225004 411 WEST- 4BR RANG"
type textarea "x"
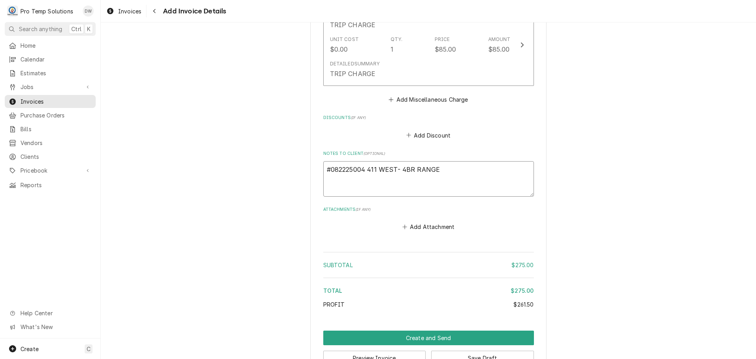
scroll to position [893, 0]
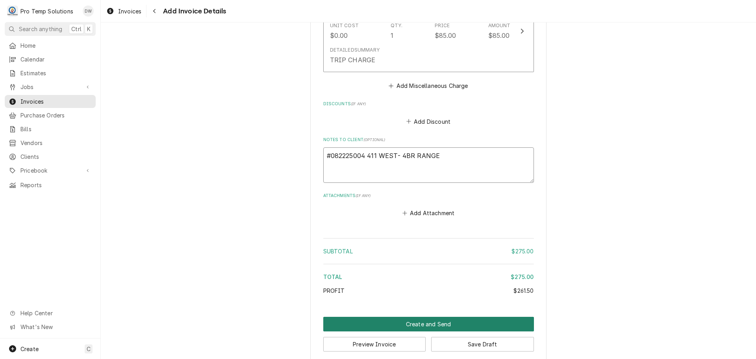
type textarea "#082225004 411 WEST- 4BR RANGE"
click at [414, 317] on button "Create and Send" at bounding box center [428, 324] width 211 height 15
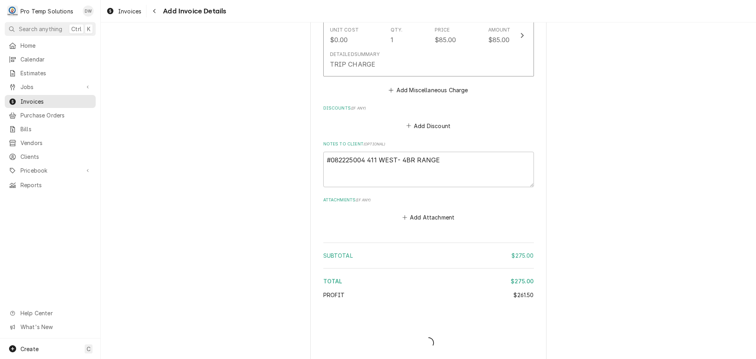
type textarea "x"
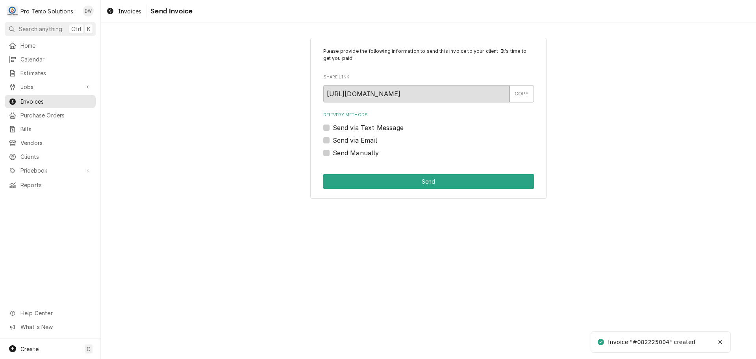
click at [333, 137] on label "Send via Email" at bounding box center [355, 139] width 44 height 9
click at [333, 137] on input "Send via Email" at bounding box center [438, 143] width 211 height 17
checkbox input "true"
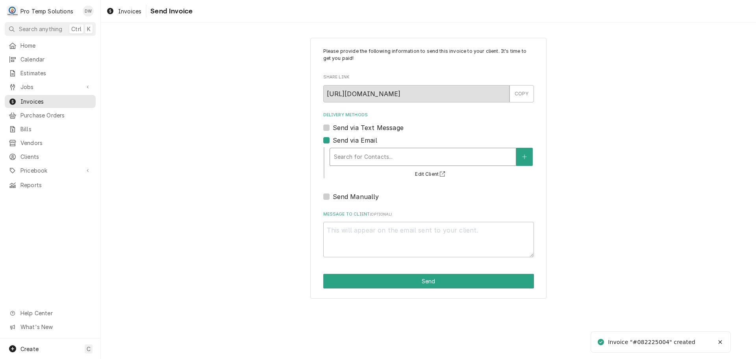
click at [395, 154] on div "Delivery Methods" at bounding box center [423, 157] width 178 height 14
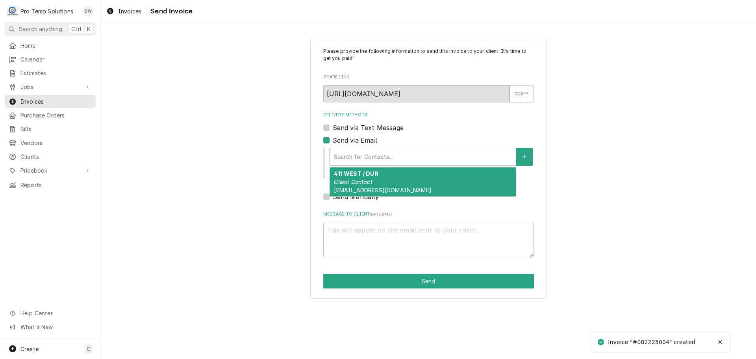
click at [389, 180] on div "411 WEST / DUR Client Contact [EMAIL_ADDRESS][DOMAIN_NAME]" at bounding box center [423, 181] width 186 height 29
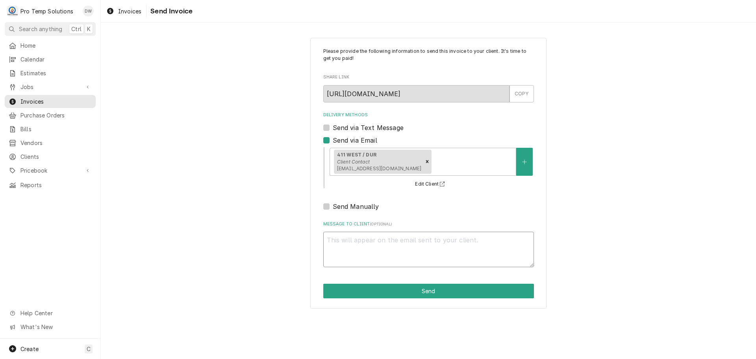
click at [362, 238] on textarea "Message to Client ( optional )" at bounding box center [428, 249] width 211 height 35
type textarea "x"
type textarea "#"
type textarea "x"
type textarea "#0"
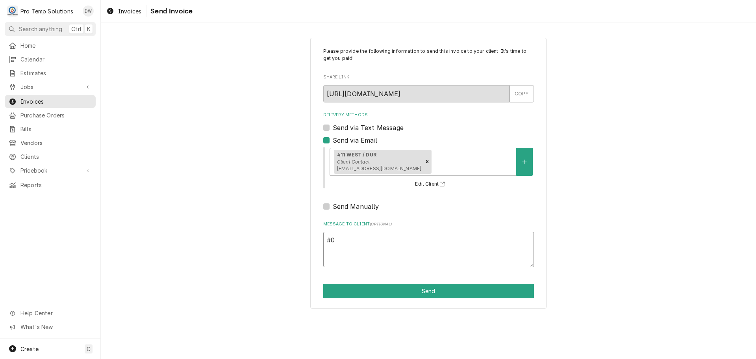
type textarea "x"
type textarea "#08"
type textarea "x"
type textarea "#082"
type textarea "x"
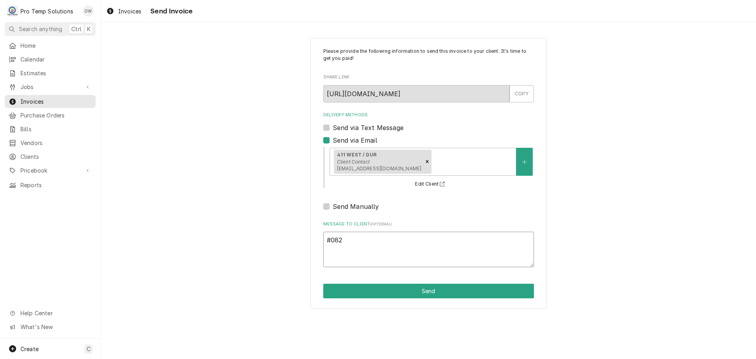
type textarea "#0822"
type textarea "x"
type textarea "#08222"
type textarea "x"
type textarea "#082225"
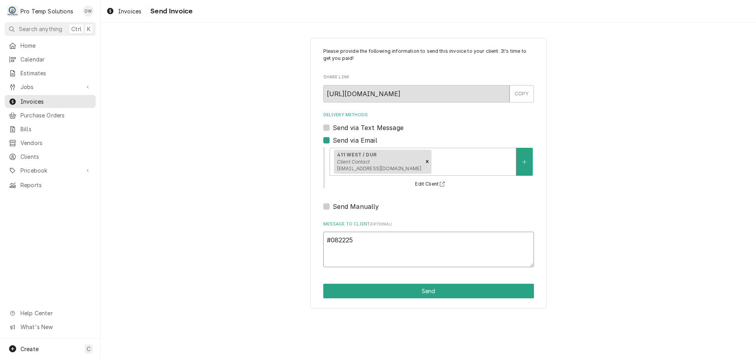
type textarea "x"
type textarea "#0822250"
type textarea "x"
type textarea "#08222500"
type textarea "x"
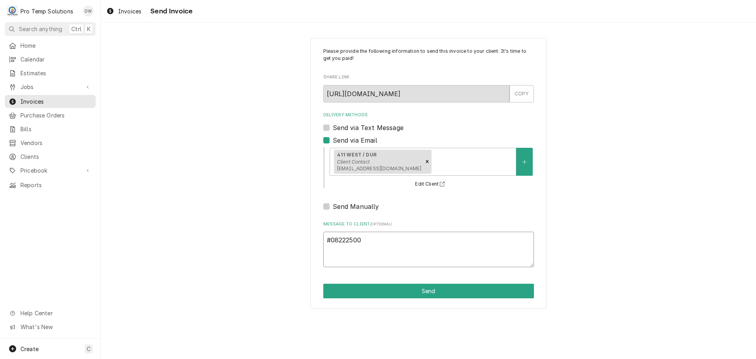
type textarea "#082225004"
type textarea "x"
type textarea "#082225004"
type textarea "x"
type textarea "#082225004 4"
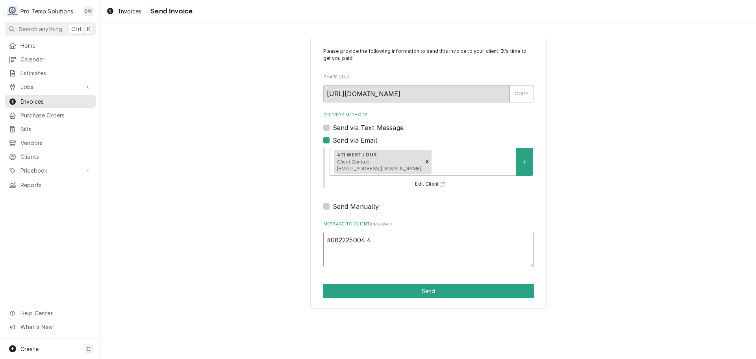
type textarea "x"
type textarea "#082225004 41"
type textarea "x"
type textarea "#082225004 411"
type textarea "x"
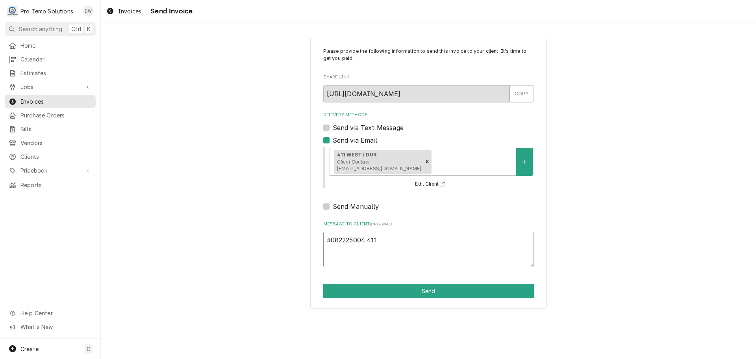
type textarea "#082225004 411"
type textarea "x"
type textarea "#082225004 411 W"
type textarea "x"
type textarea "#082225004 411 WE"
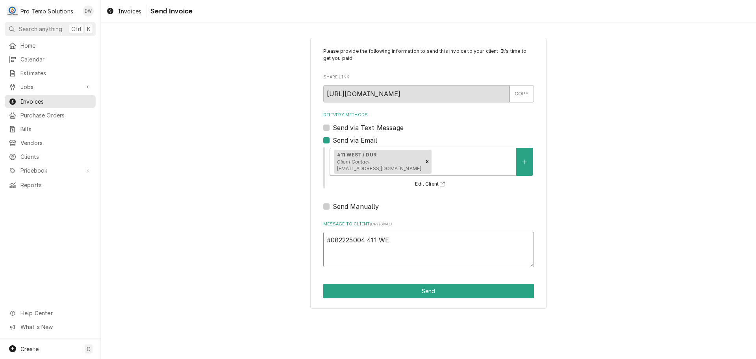
type textarea "x"
type textarea "#082225004 411 WES"
type textarea "x"
type textarea "#082225004 411 WEST"
type textarea "x"
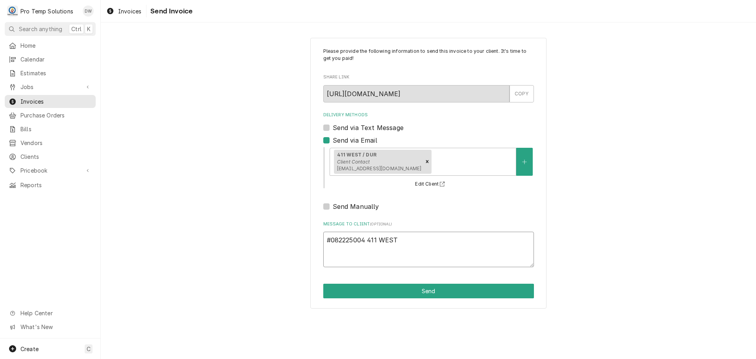
type textarea "#082225004 411 WEST"
type textarea "x"
type textarea "#082225004 411 WEST -"
type textarea "x"
type textarea "#082225004 411 WEST -"
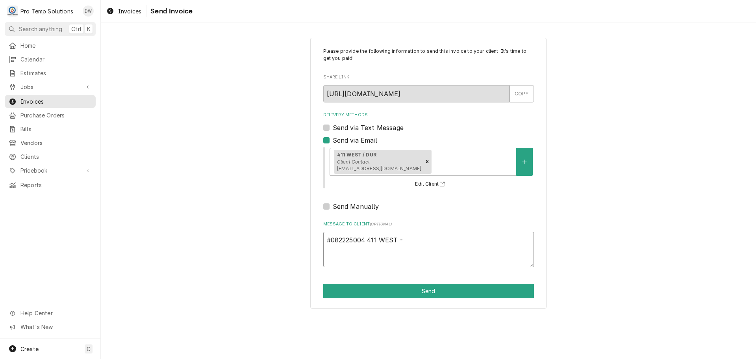
type textarea "x"
type textarea "#082225004 411 WEST - 4"
type textarea "x"
type textarea "#082225004 411 WEST - 4B"
type textarea "x"
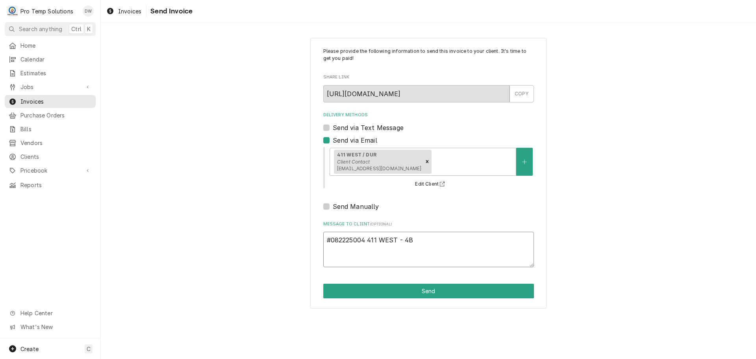
type textarea "#082225004 411 WEST - 4BR"
type textarea "x"
type textarea "#082225004 411 WEST - 4BR"
type textarea "x"
type textarea "#082225004 411 WEST - 4BR R"
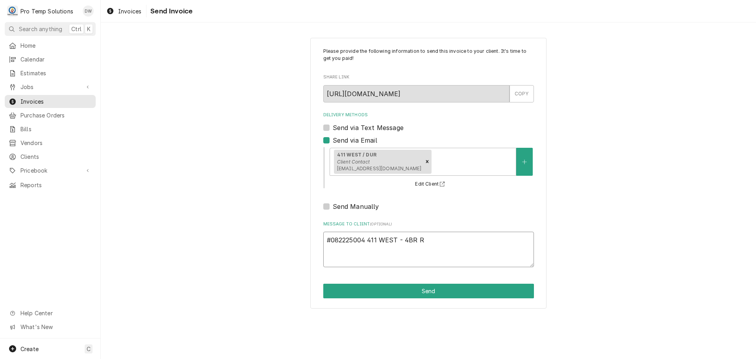
type textarea "x"
type textarea "#082225004 411 WEST - 4BR RA"
type textarea "x"
type textarea "#082225004 411 WEST - 4BR RAN"
type textarea "x"
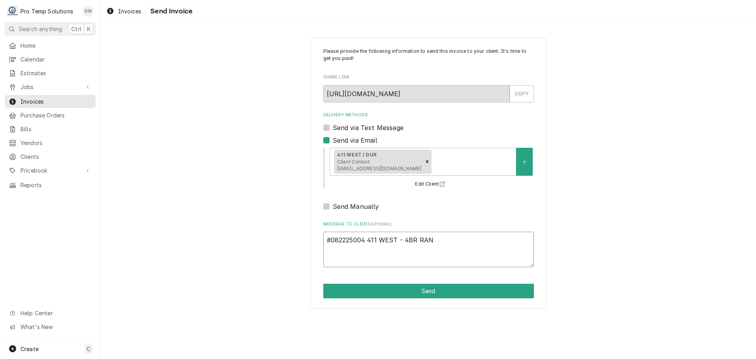
type textarea "#082225004 411 WEST - 4BR RANG"
type textarea "x"
type textarea "#082225004 411 WEST - 4BR RANGE"
click at [424, 293] on button "Send" at bounding box center [428, 290] width 211 height 15
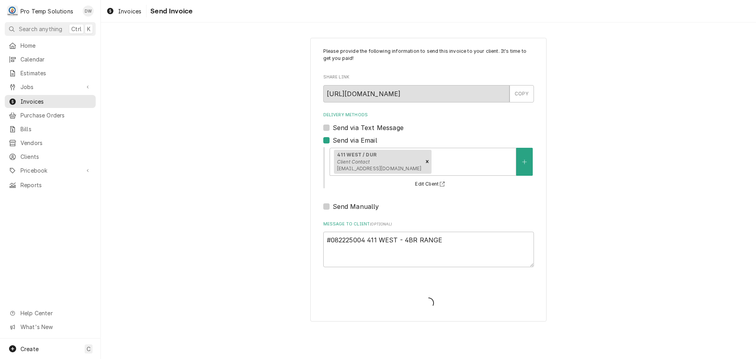
type textarea "x"
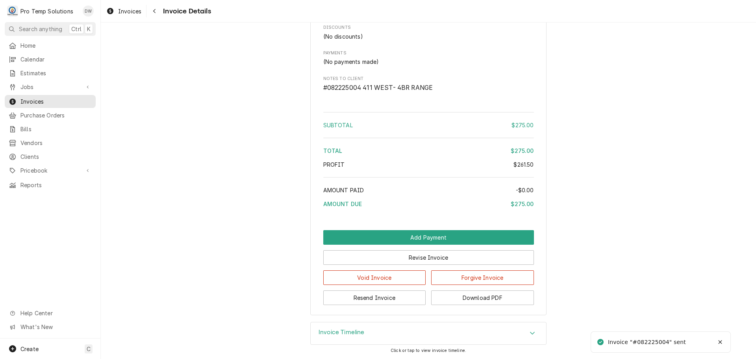
scroll to position [835, 0]
click at [467, 302] on button "Download PDF" at bounding box center [482, 297] width 103 height 15
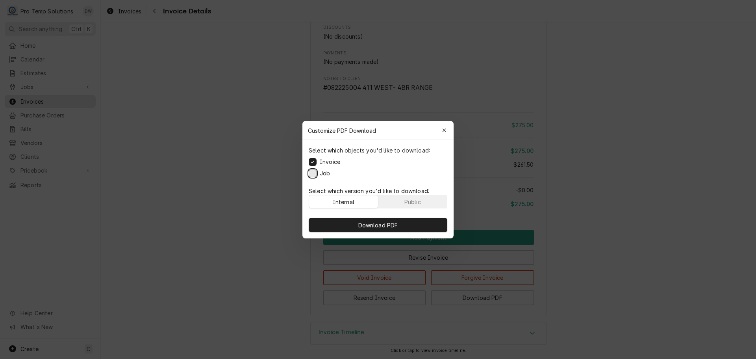
click at [316, 172] on button "Job" at bounding box center [313, 173] width 8 height 8
click at [385, 223] on span "Download PDF" at bounding box center [378, 224] width 43 height 8
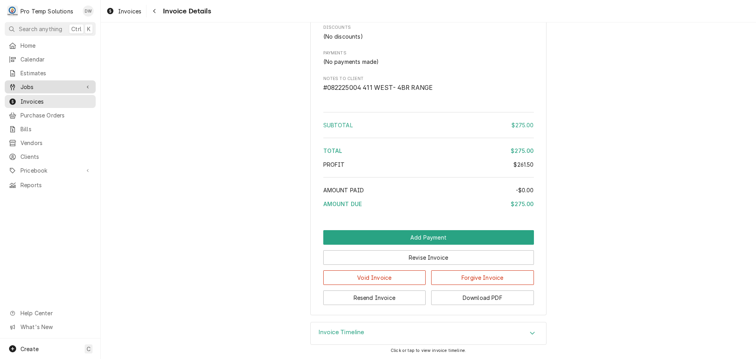
click at [26, 85] on span "Jobs" at bounding box center [49, 87] width 59 height 8
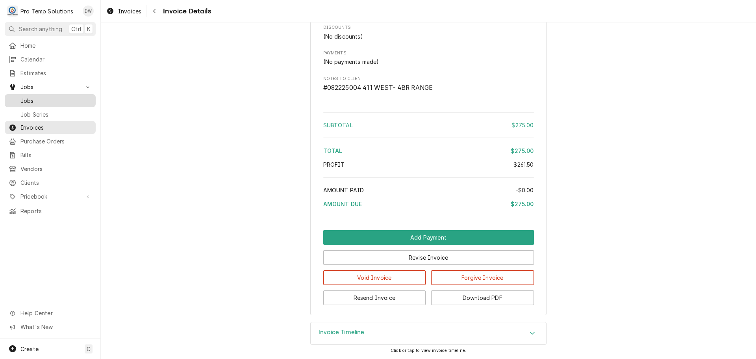
click at [27, 99] on span "Jobs" at bounding box center [55, 100] width 71 height 8
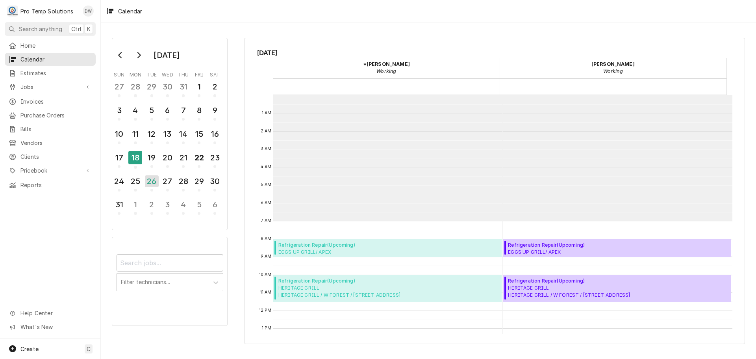
scroll to position [126, 0]
